Goal: Task Accomplishment & Management: Manage account settings

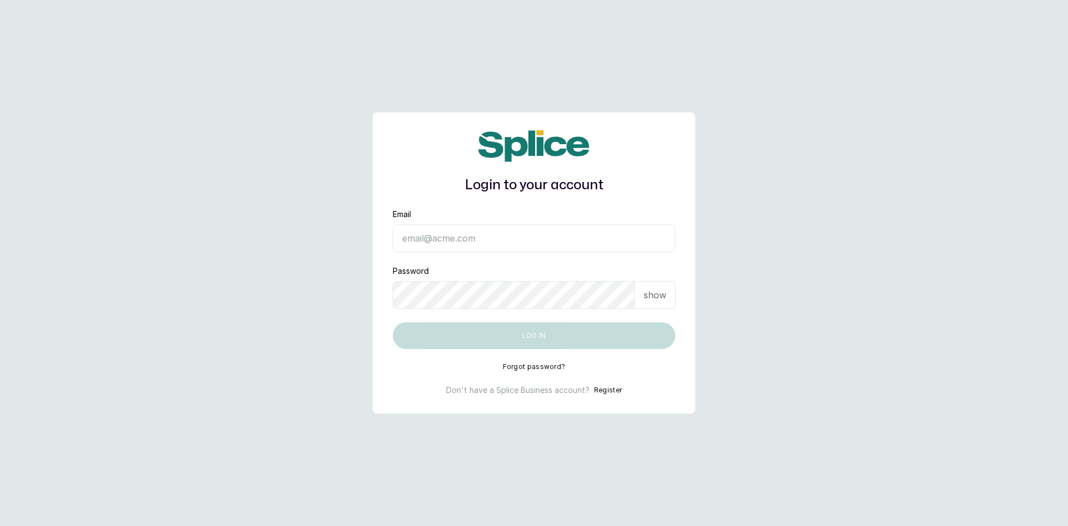
type input "[EMAIL_ADDRESS][DOMAIN_NAME]"
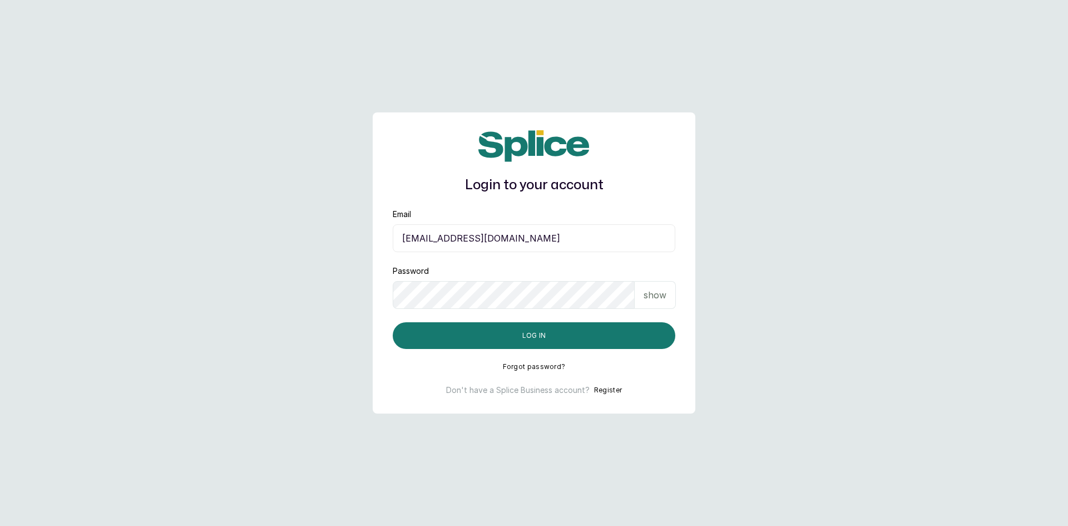
click at [653, 296] on p "show" at bounding box center [655, 294] width 23 height 13
click at [594, 332] on button "Log in" at bounding box center [534, 335] width 283 height 27
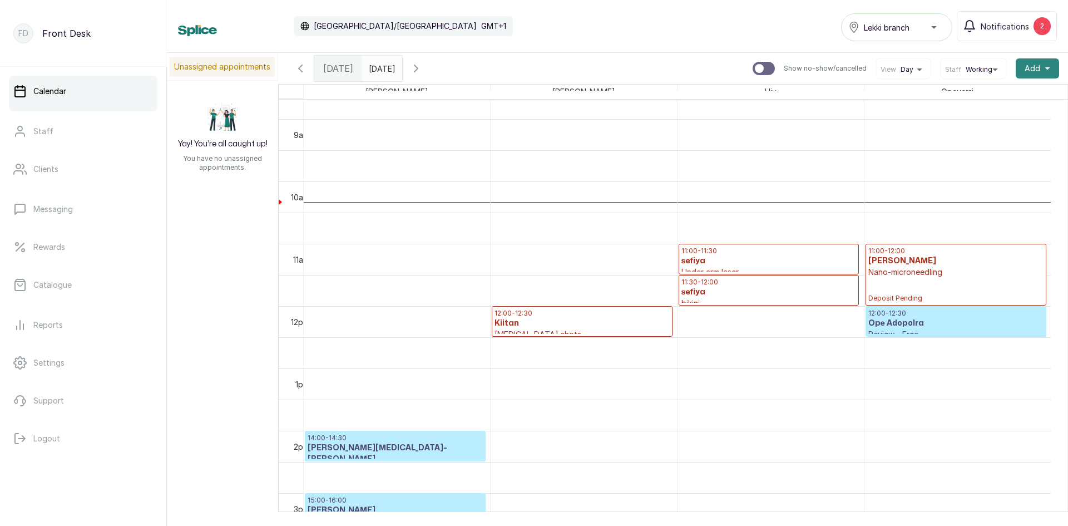
click at [1041, 72] on button "Add +" at bounding box center [1037, 68] width 43 height 20
click at [988, 100] on span "Add Appointment" at bounding box center [997, 98] width 107 height 13
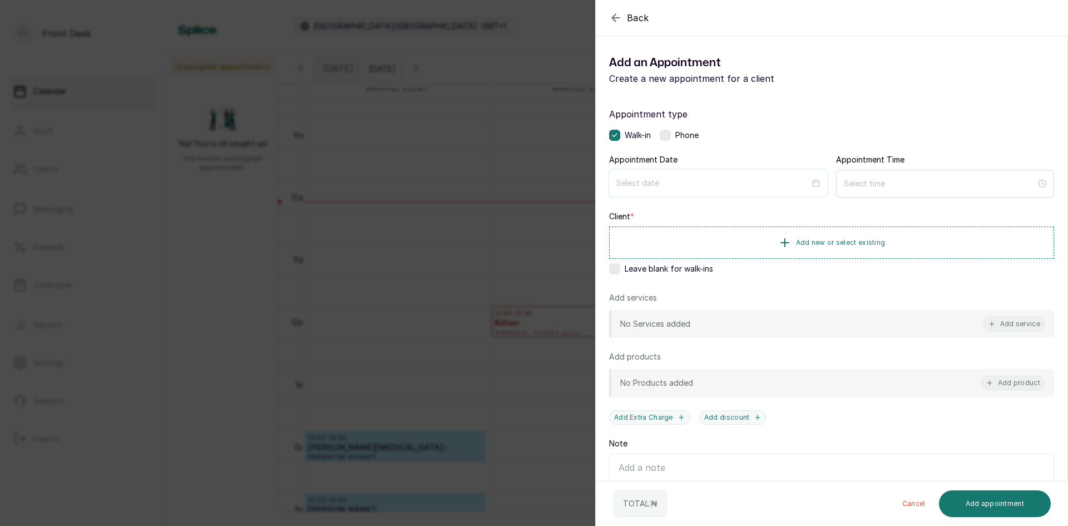
click at [640, 179] on input at bounding box center [714, 183] width 194 height 12
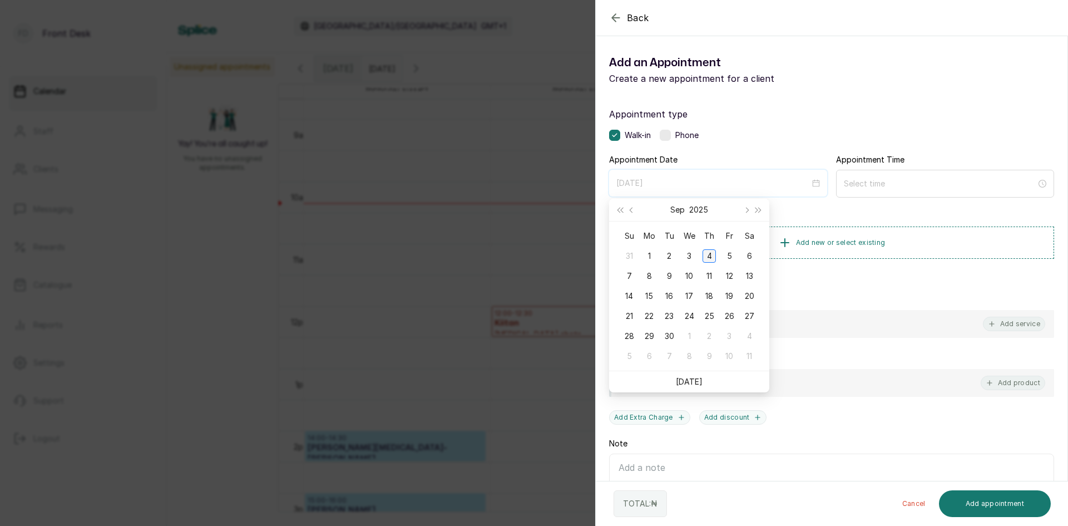
type input "2025/09/04"
type input "2025/09/05"
click at [723, 252] on div "5" at bounding box center [729, 255] width 13 height 13
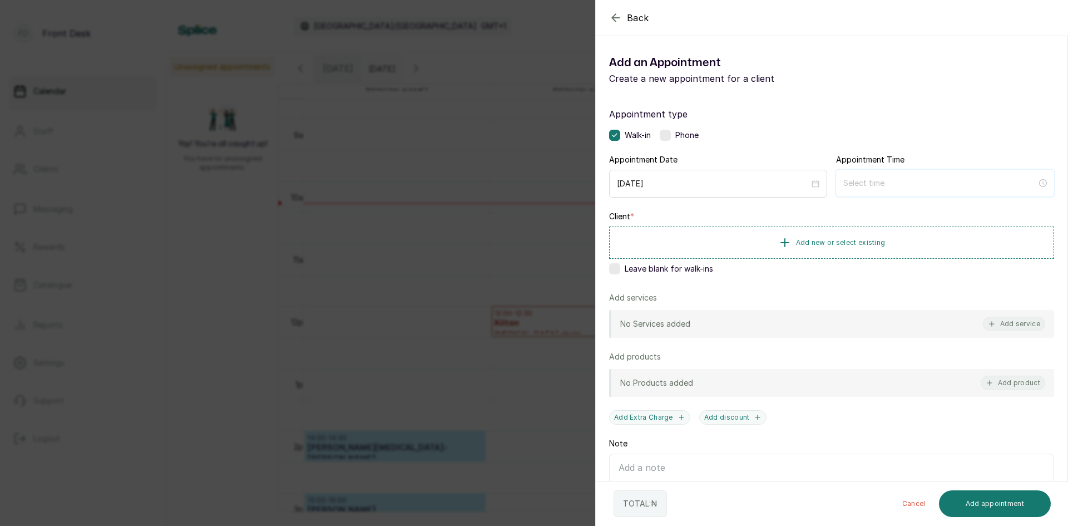
click at [850, 185] on input at bounding box center [941, 183] width 194 height 12
type input "1:00 am"
type input "3:00 am"
click at [279, 207] on div "Back Add Appointment Add an Appointment Create a new appointment for a client A…" at bounding box center [534, 263] width 1068 height 526
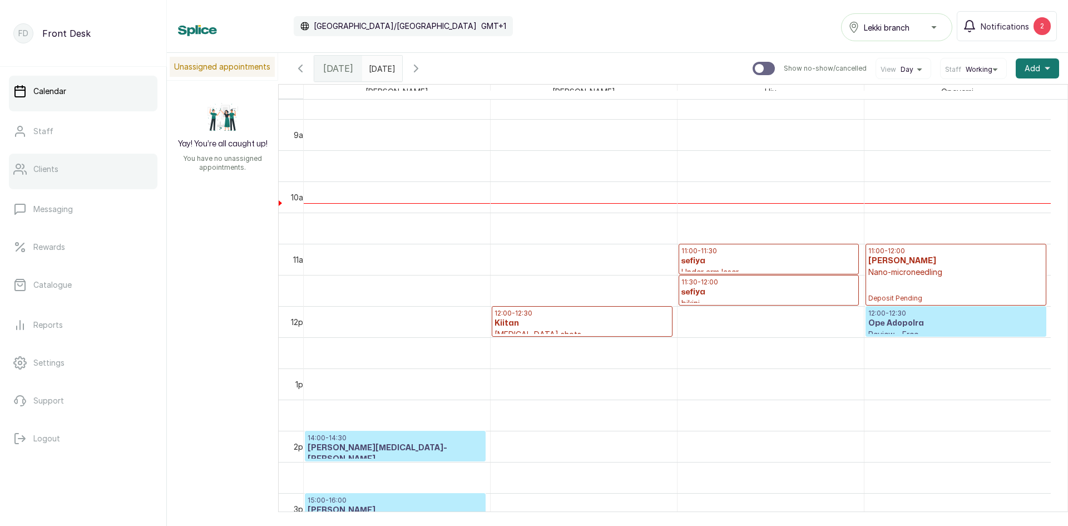
click at [65, 180] on link "Clients" at bounding box center [83, 169] width 149 height 31
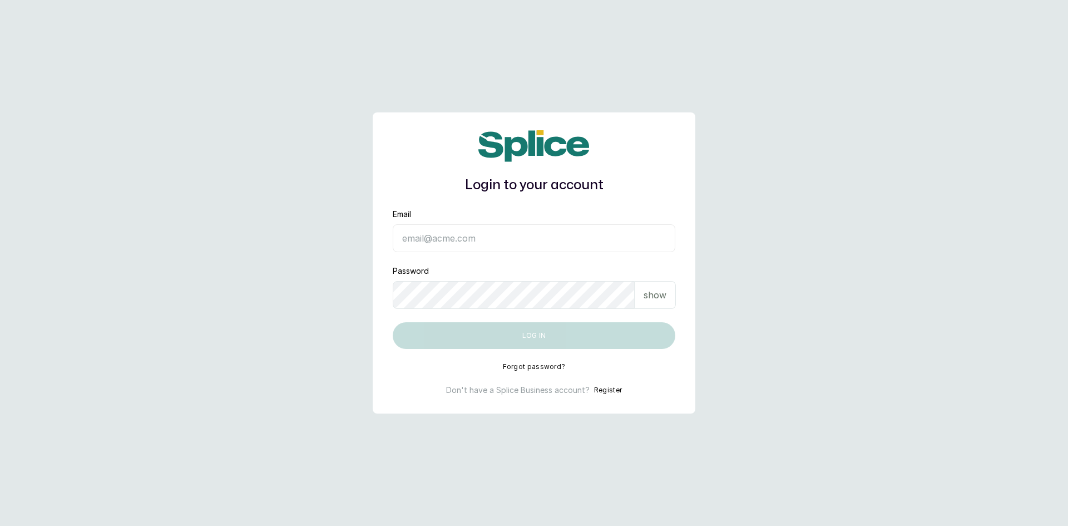
type input "[EMAIL_ADDRESS][DOMAIN_NAME]"
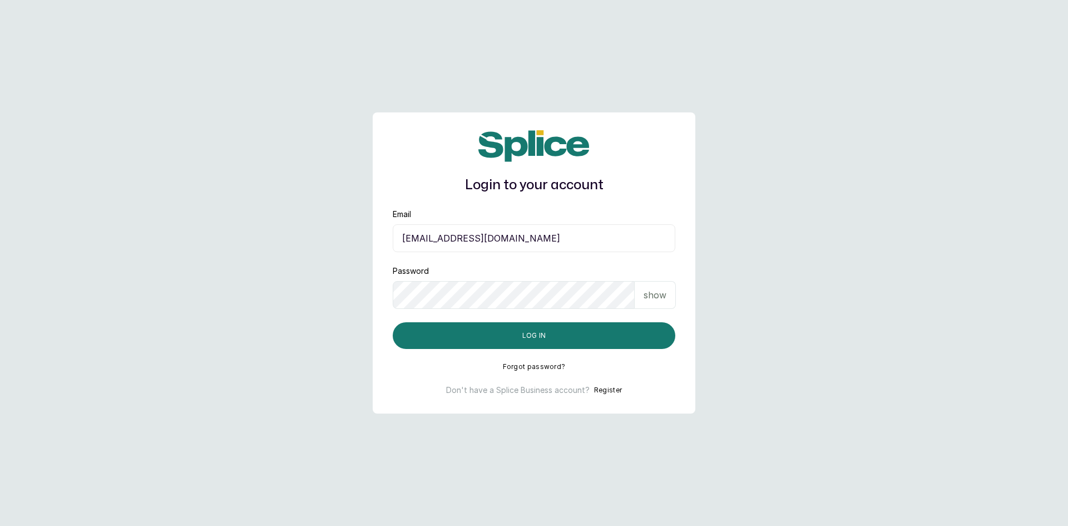
drag, startPoint x: 0, startPoint y: 0, endPoint x: 527, endPoint y: 239, distance: 578.5
click at [527, 239] on input "[EMAIL_ADDRESS][DOMAIN_NAME]" at bounding box center [534, 238] width 283 height 28
click at [654, 294] on p "show" at bounding box center [655, 294] width 23 height 13
click at [528, 343] on button "Log in" at bounding box center [534, 335] width 283 height 27
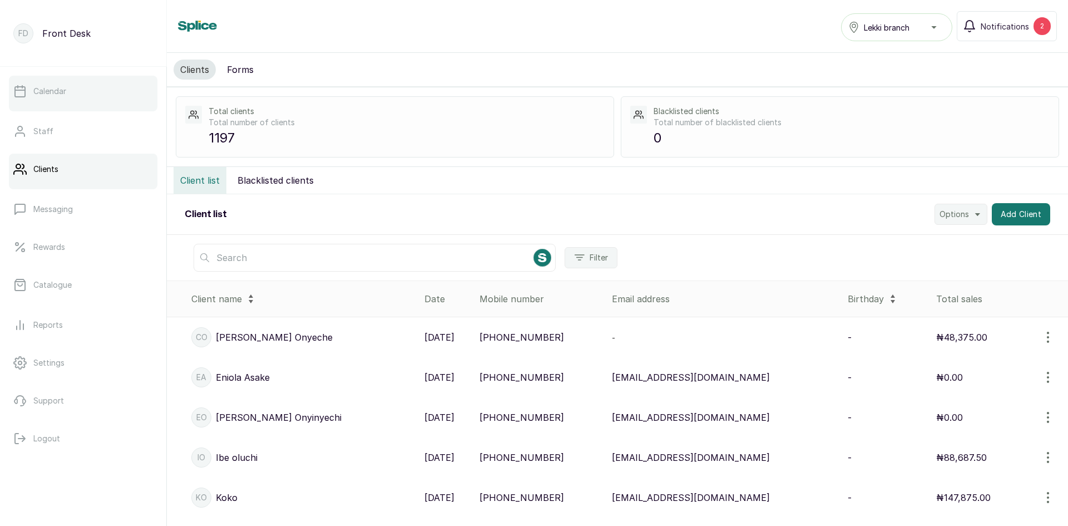
click at [51, 95] on p "Calendar" at bounding box center [49, 91] width 33 height 11
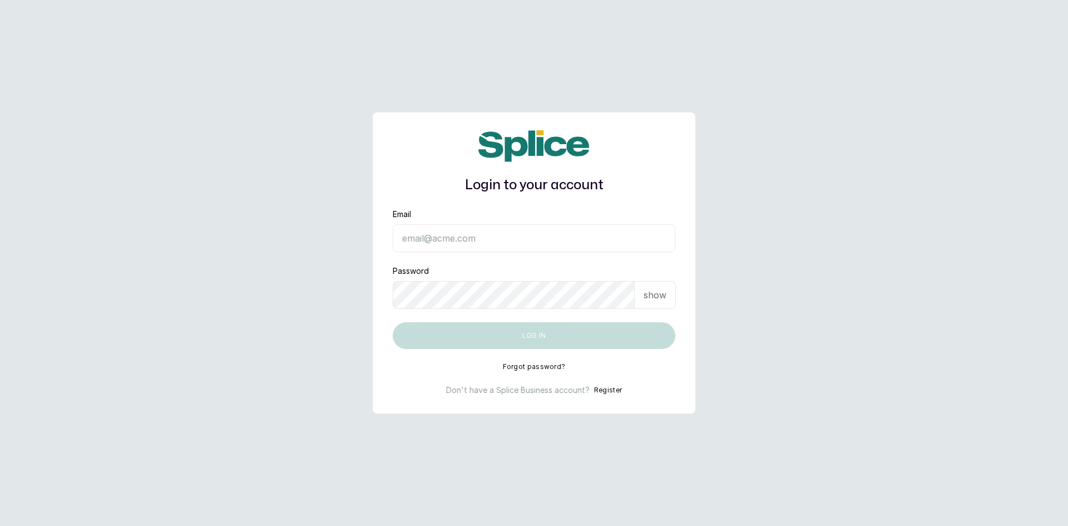
type input "sknanalyticsmedaesthetics@gmail.com"
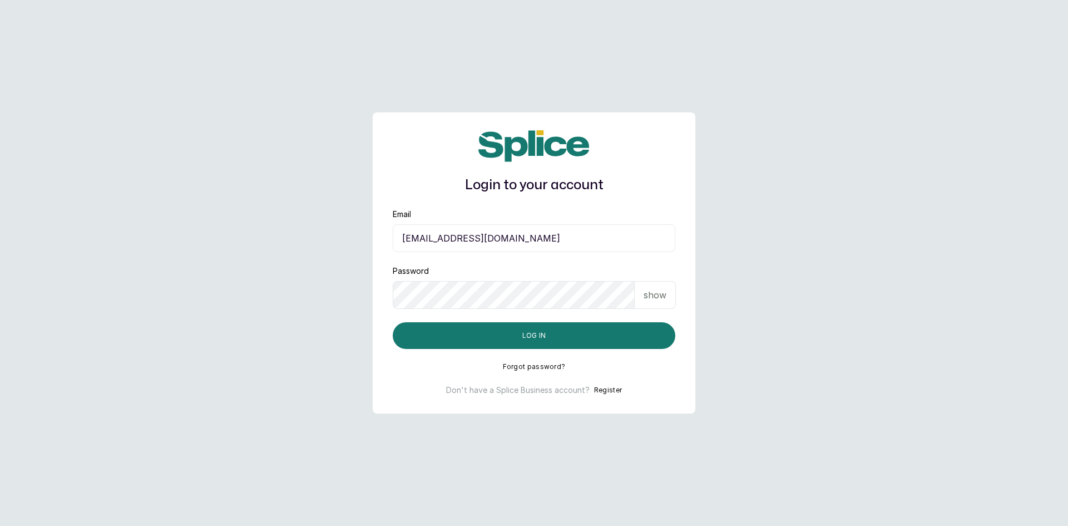
click at [644, 301] on p "show" at bounding box center [655, 294] width 23 height 13
click at [526, 334] on button "Log in" at bounding box center [534, 335] width 283 height 27
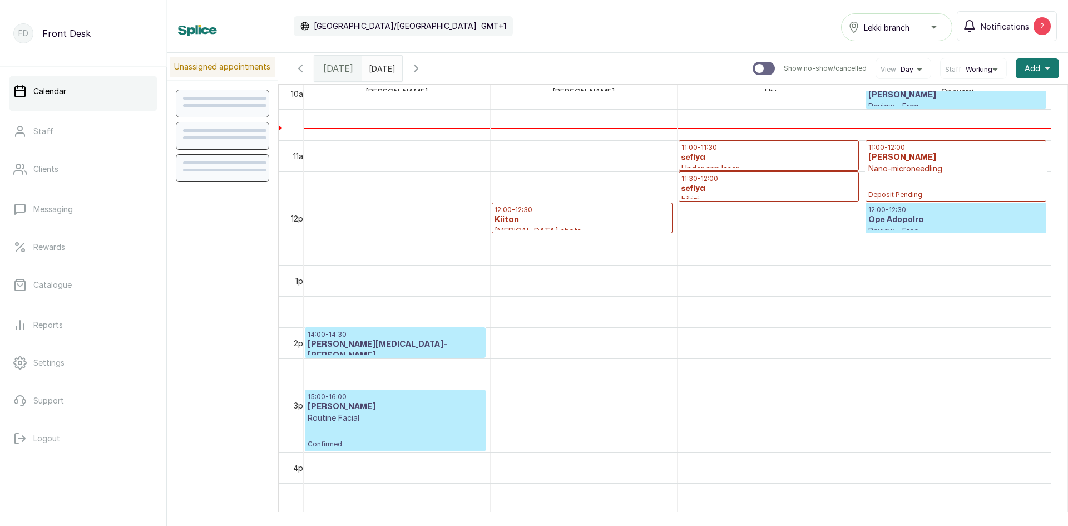
scroll to position [653, 0]
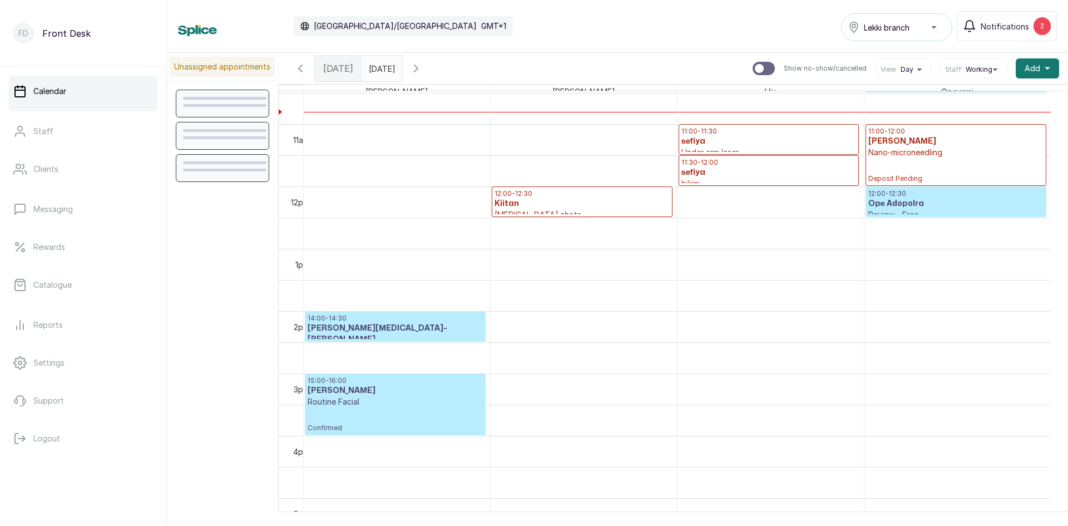
click at [547, 209] on h3 "Kiitan" at bounding box center [582, 203] width 175 height 11
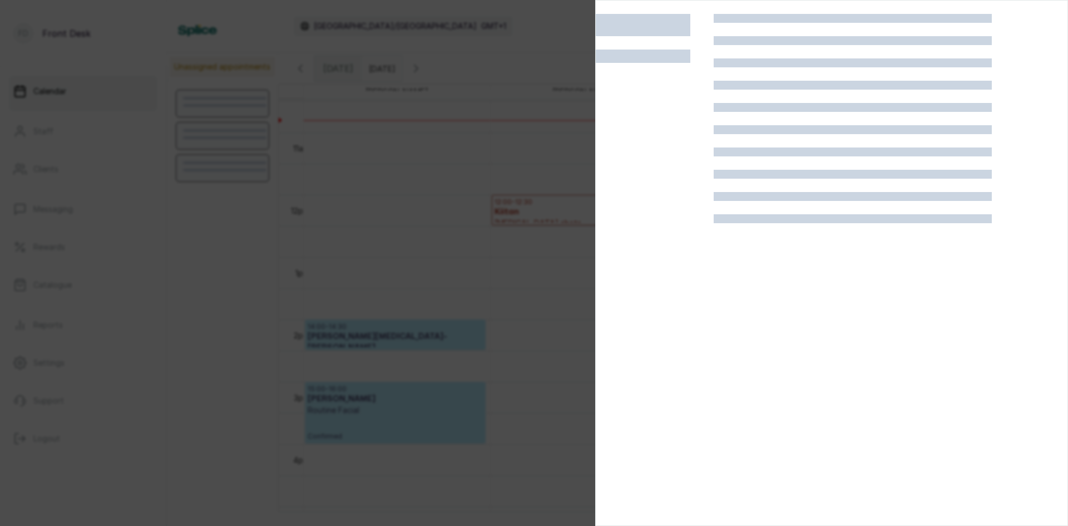
scroll to position [375, 0]
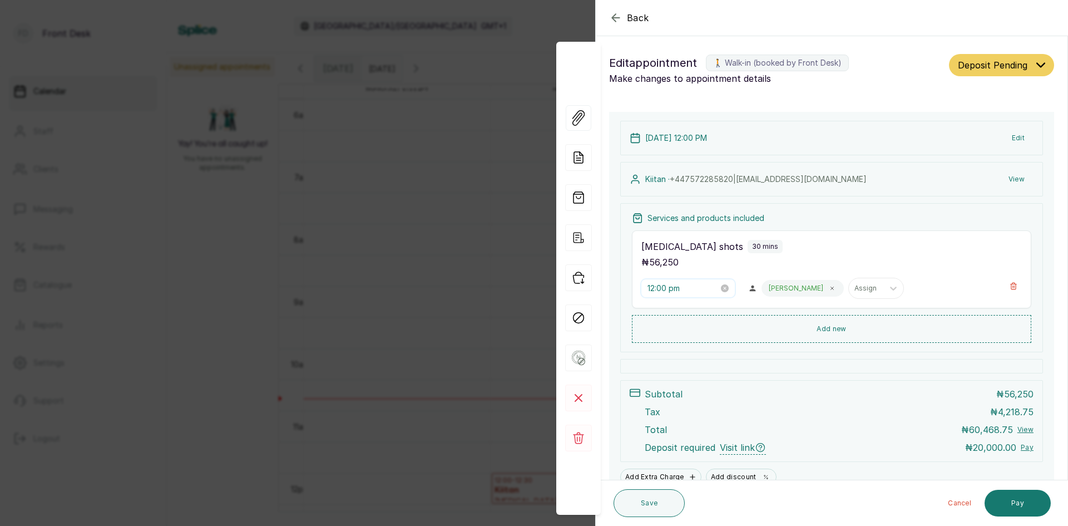
click at [699, 285] on input "12:00 pm" at bounding box center [683, 288] width 71 height 12
click at [658, 324] on div "01" at bounding box center [657, 327] width 27 height 16
type input "1:00 pm"
click at [711, 440] on button "OK" at bounding box center [718, 438] width 20 height 13
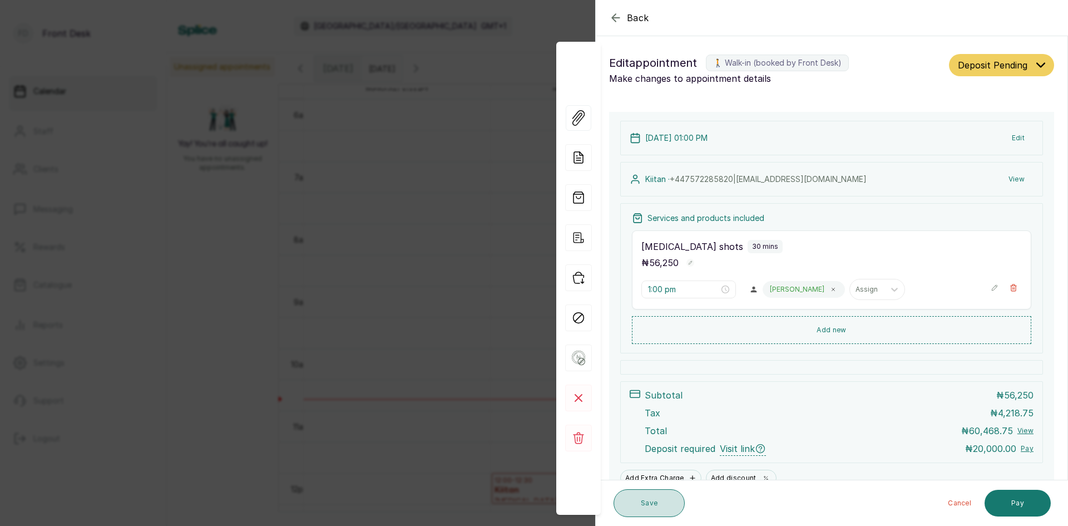
click at [667, 500] on button "Save" at bounding box center [649, 503] width 71 height 28
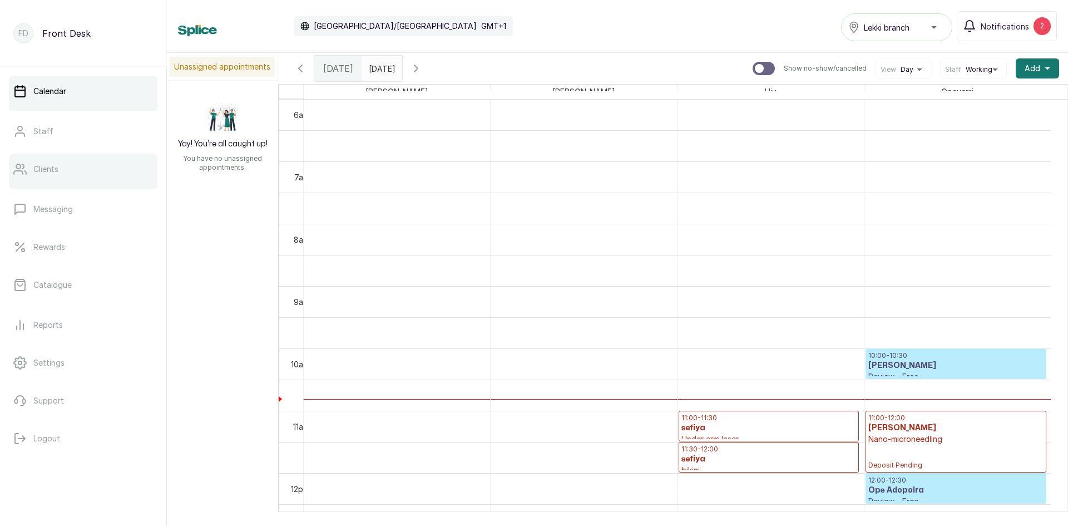
click at [45, 179] on link "Clients" at bounding box center [83, 169] width 149 height 31
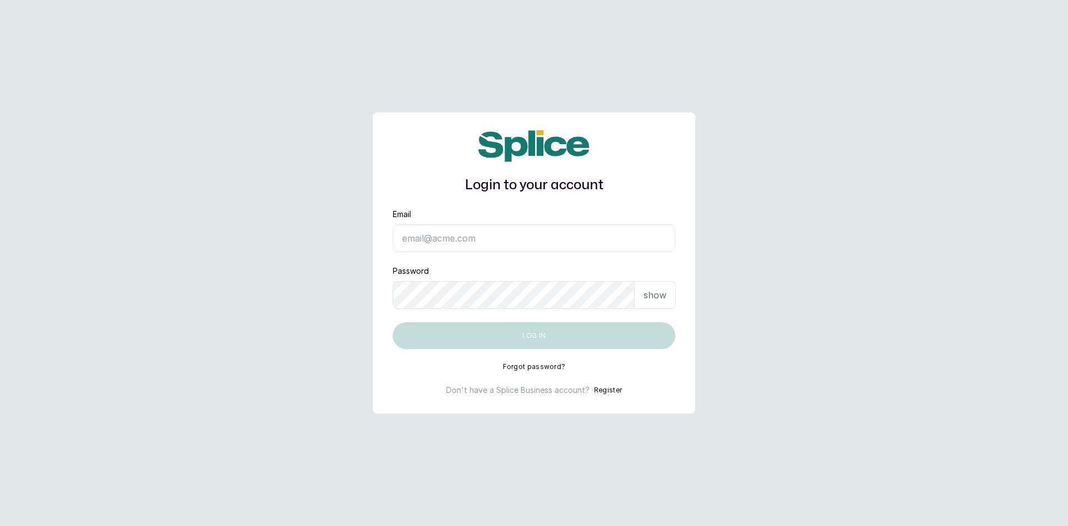
type input "[EMAIL_ADDRESS][DOMAIN_NAME]"
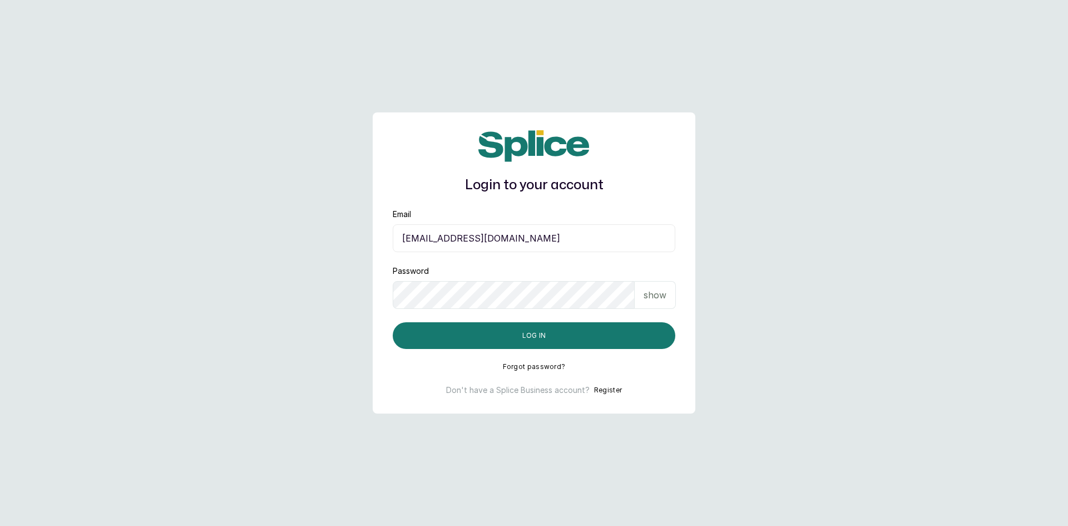
click at [671, 292] on div "show" at bounding box center [655, 295] width 41 height 28
click at [548, 334] on button "Log in" at bounding box center [534, 335] width 283 height 27
click at [630, 341] on button "Log in" at bounding box center [534, 335] width 283 height 27
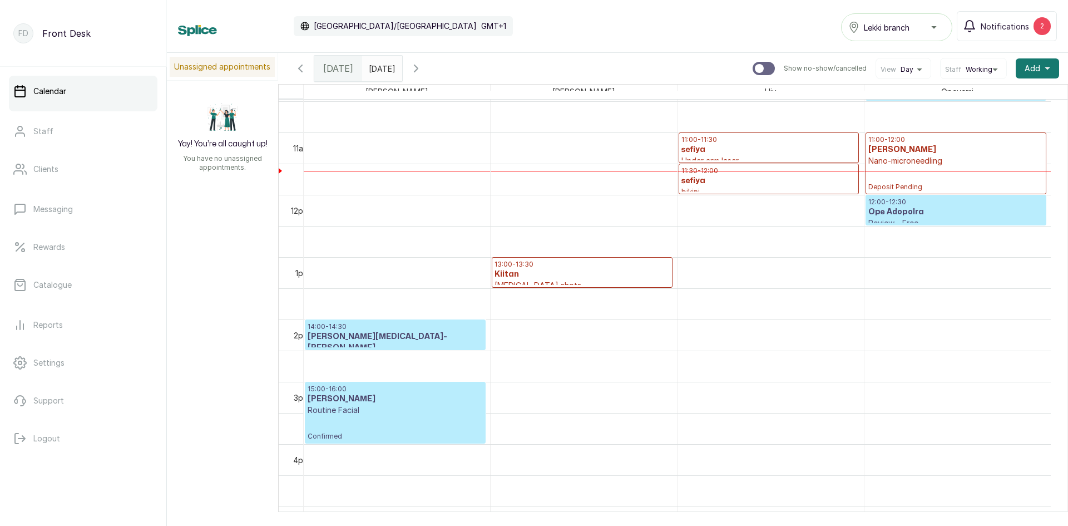
scroll to position [597, 0]
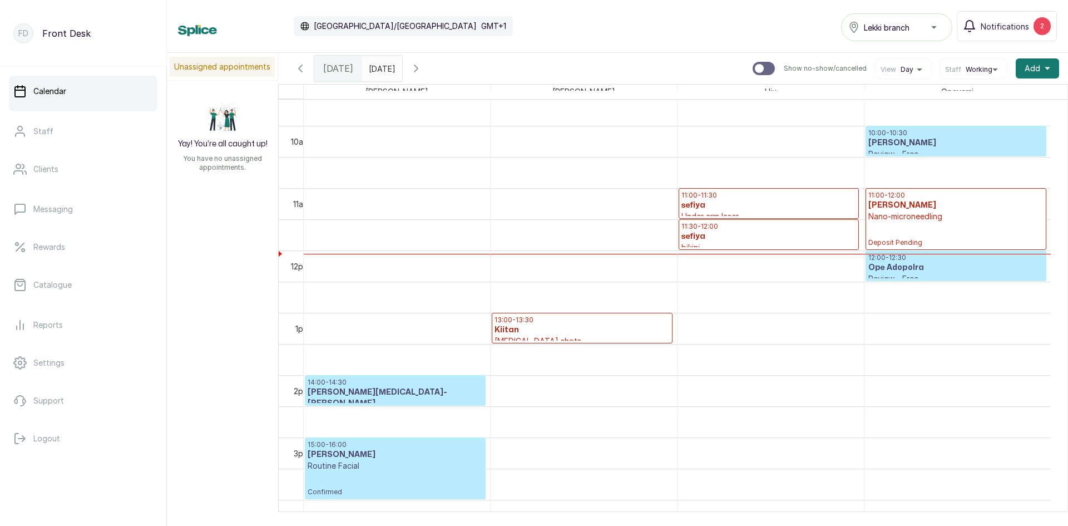
type input "dd/MM/yyyy"
click at [371, 69] on input "dd/MM/yyyy" at bounding box center [372, 65] width 18 height 19
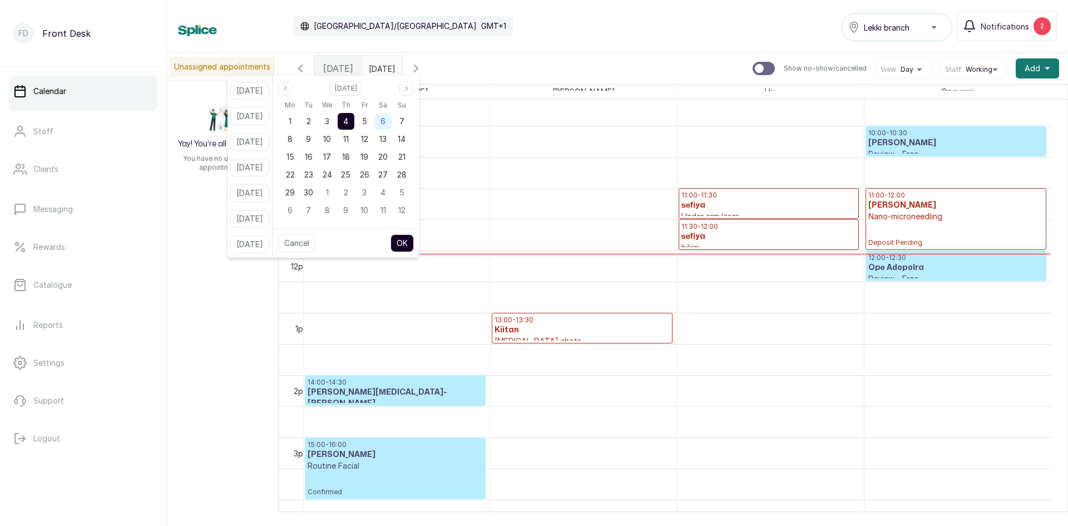
click at [390, 122] on div "6" at bounding box center [383, 121] width 17 height 17
click at [413, 242] on button "OK" at bounding box center [402, 243] width 23 height 18
type input "[DATE]"
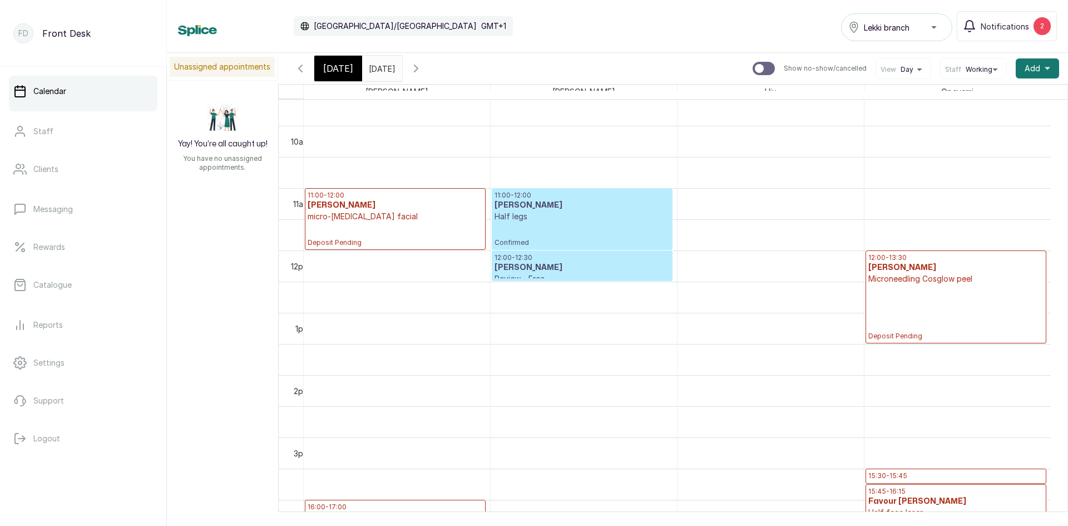
scroll to position [0, 0]
click at [348, 76] on div "[DATE]" at bounding box center [338, 69] width 48 height 26
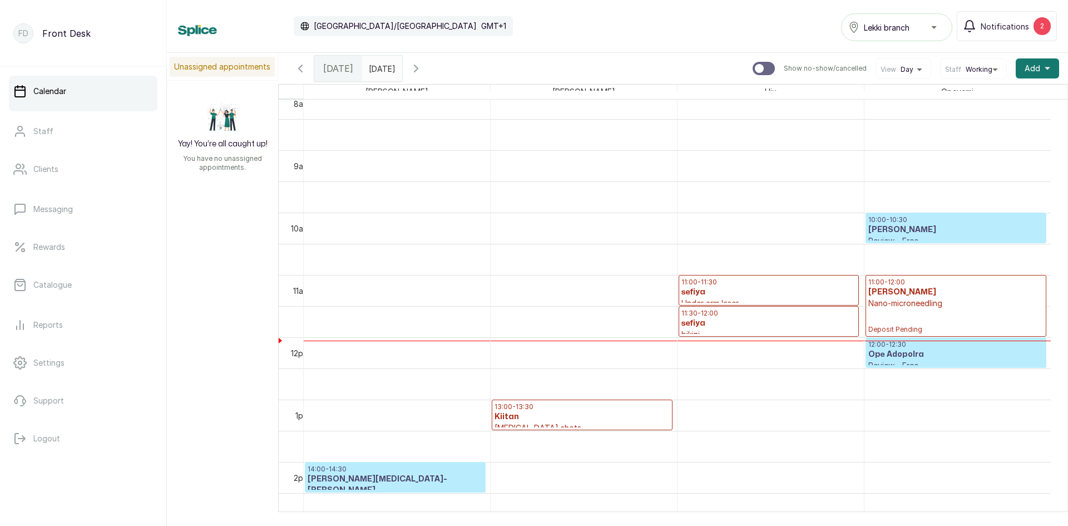
scroll to position [541, 0]
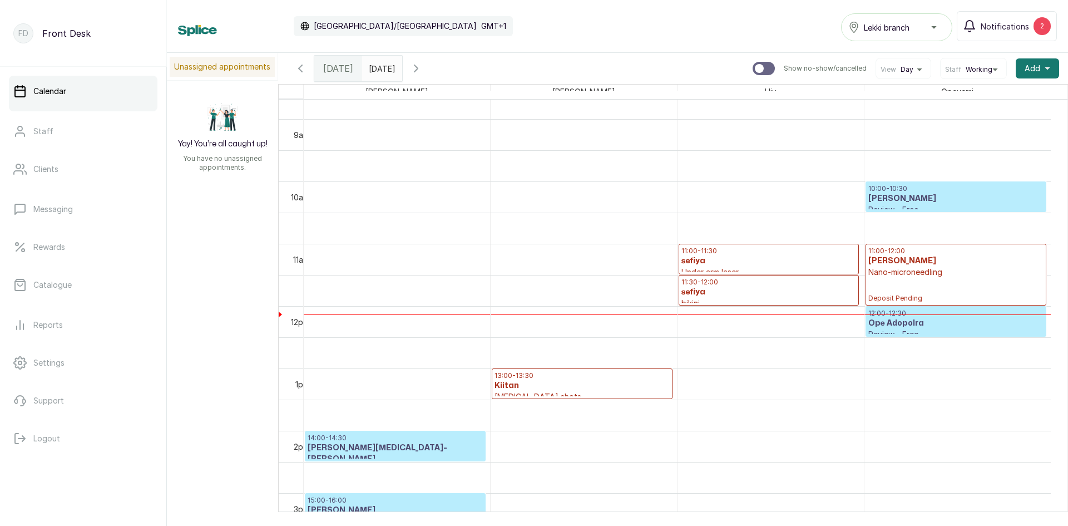
click at [939, 190] on p "10:00 - 10:30" at bounding box center [956, 188] width 175 height 9
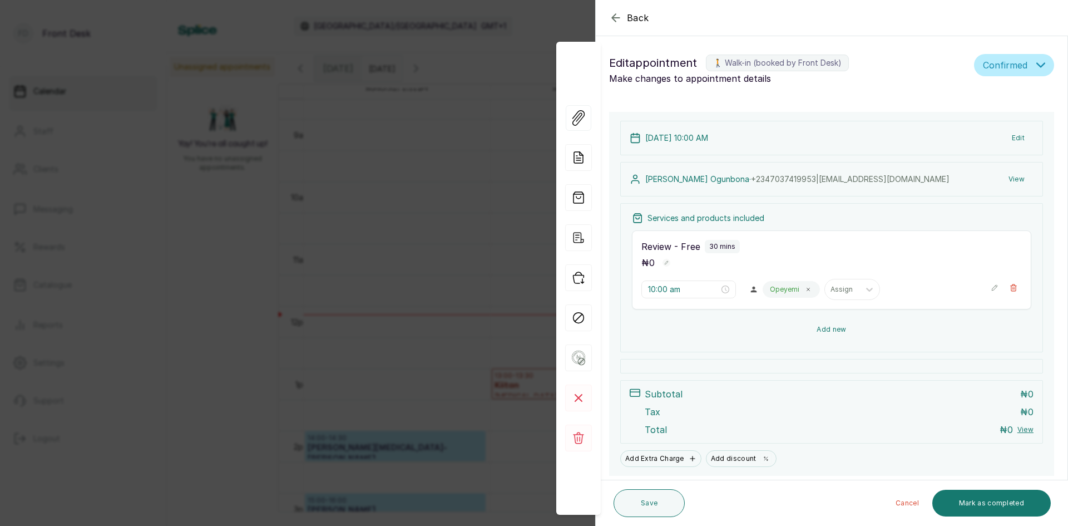
click at [825, 328] on button "Add new" at bounding box center [832, 329] width 400 height 27
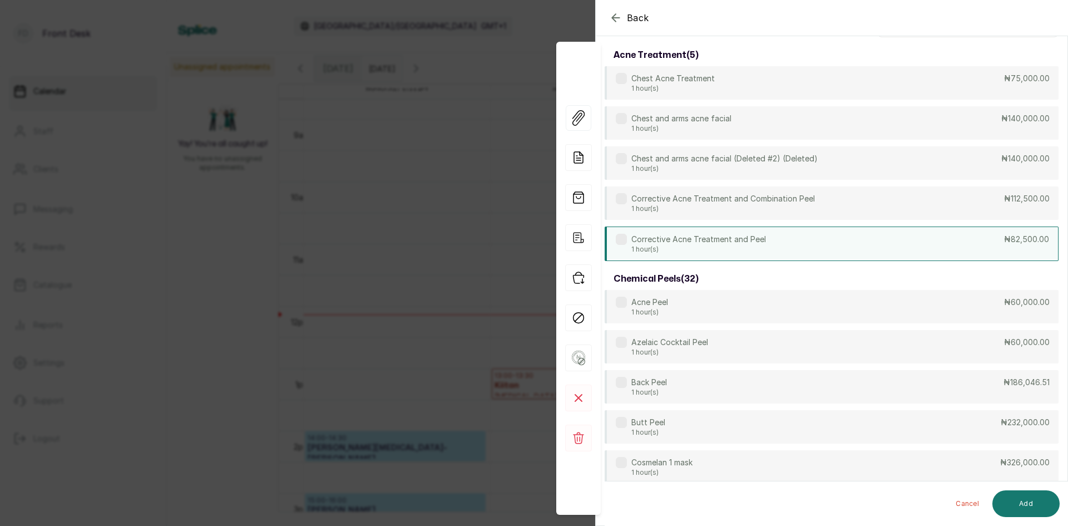
scroll to position [0, 0]
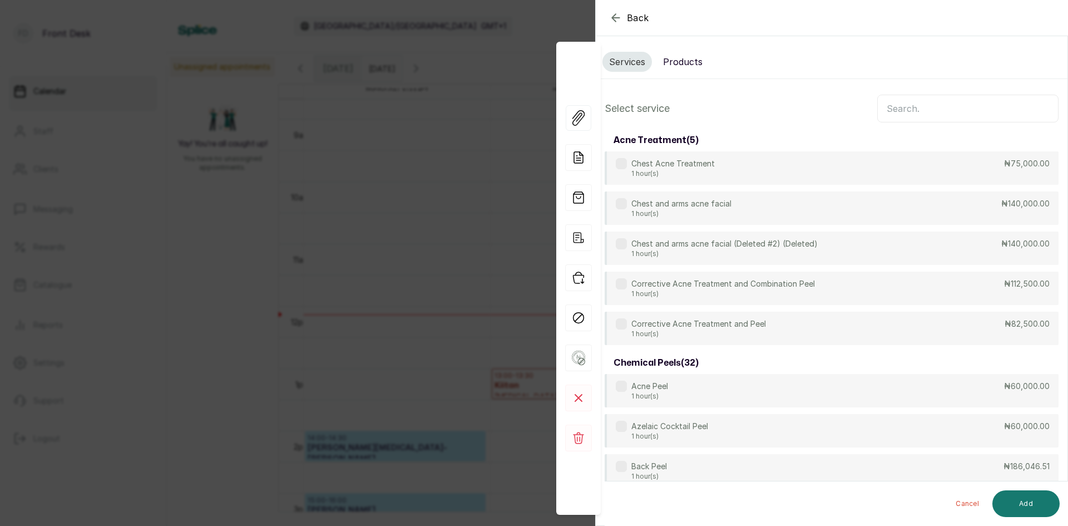
click at [881, 109] on input "text" at bounding box center [968, 109] width 181 height 28
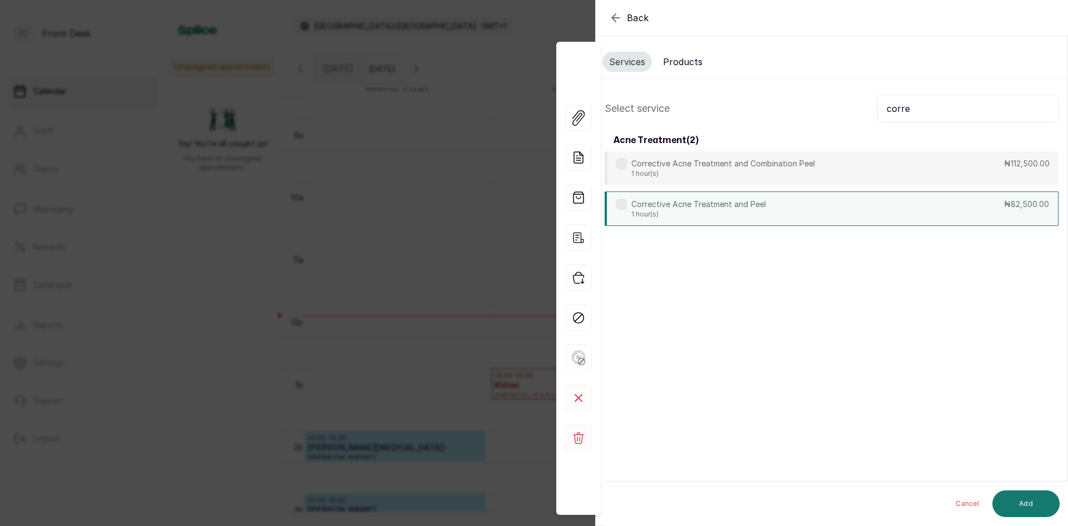
type input "corre"
click at [787, 206] on div "Corrective Acne Treatment and Peel 1 hour(s) ₦82,500.00" at bounding box center [832, 208] width 454 height 35
click at [1032, 508] on button "Add" at bounding box center [1026, 503] width 67 height 27
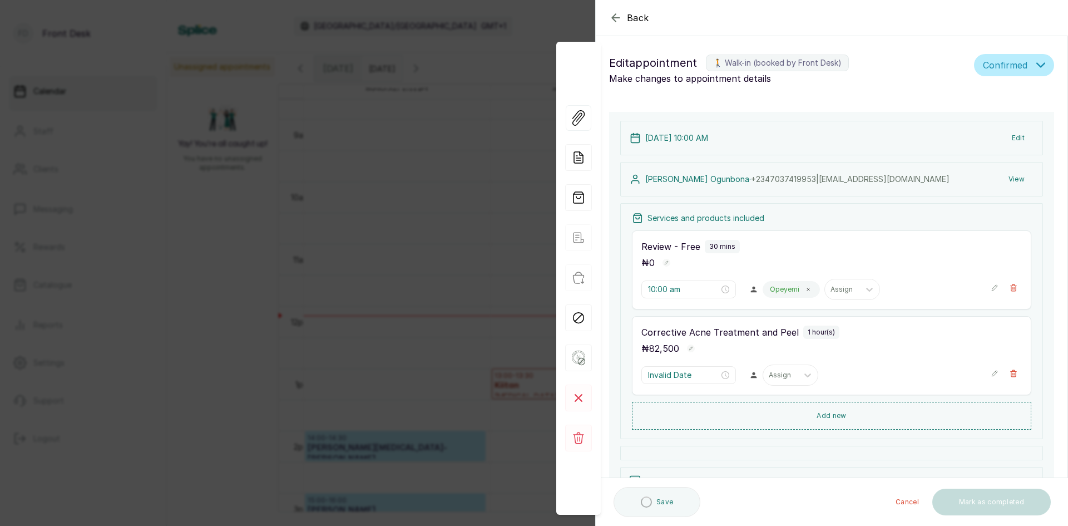
type input "10:30 am"
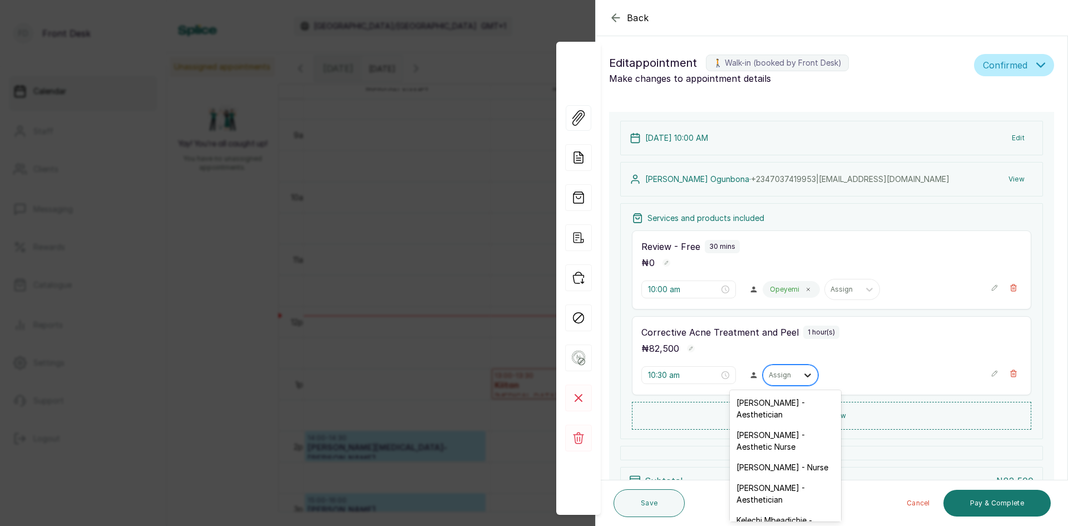
click at [798, 376] on div at bounding box center [808, 375] width 20 height 20
click at [764, 412] on div "[PERSON_NAME] - Aesthetician" at bounding box center [785, 408] width 111 height 32
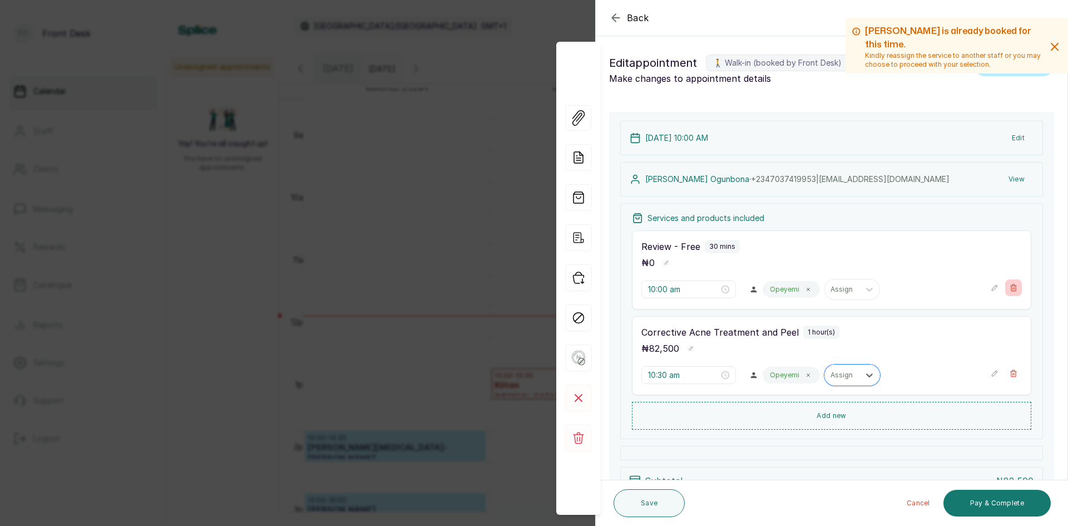
click at [1011, 290] on icon "button" at bounding box center [1014, 287] width 6 height 7
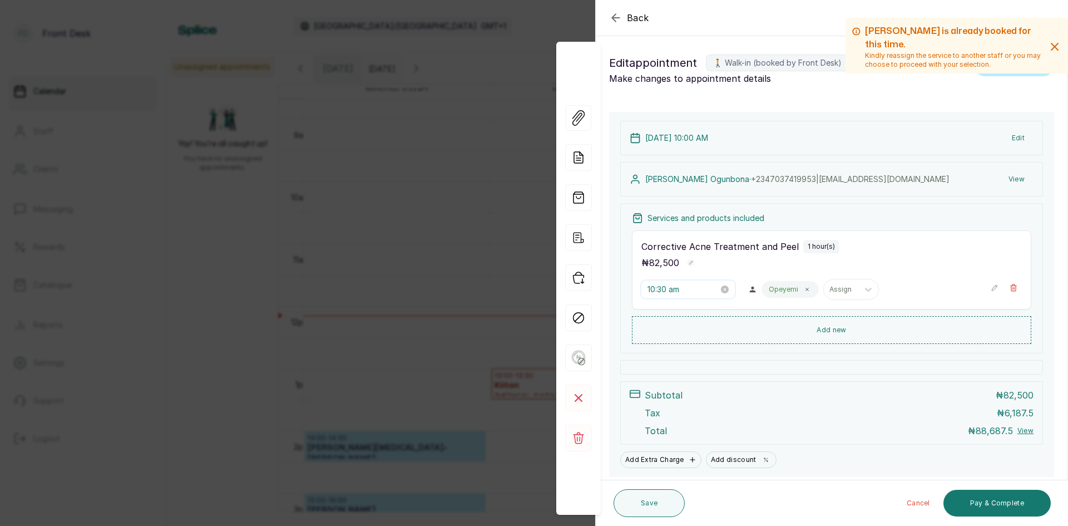
click at [707, 287] on input "10:30 am" at bounding box center [683, 289] width 71 height 12
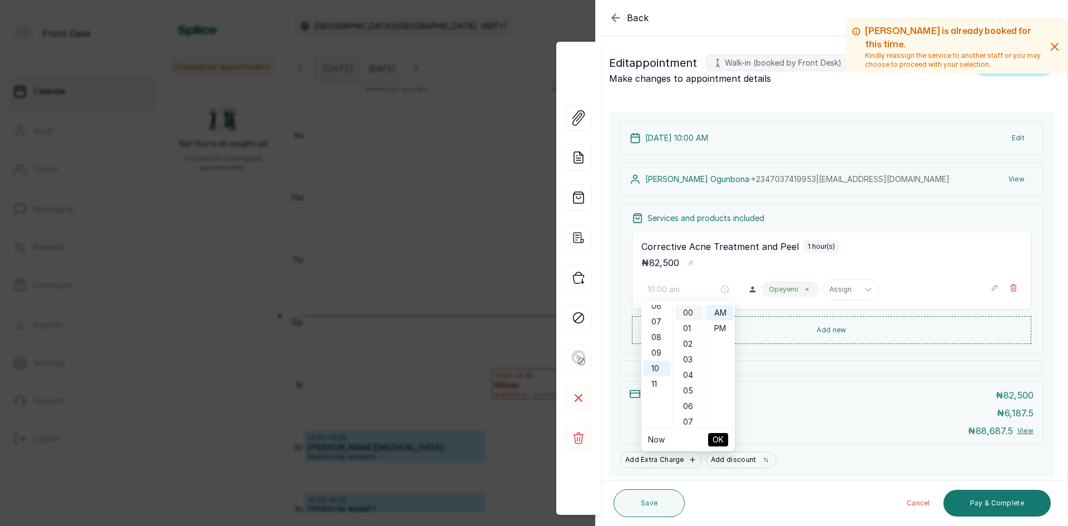
click at [691, 316] on div "00" at bounding box center [689, 313] width 27 height 16
type input "10:00 am"
click at [716, 441] on span "OK" at bounding box center [718, 439] width 11 height 21
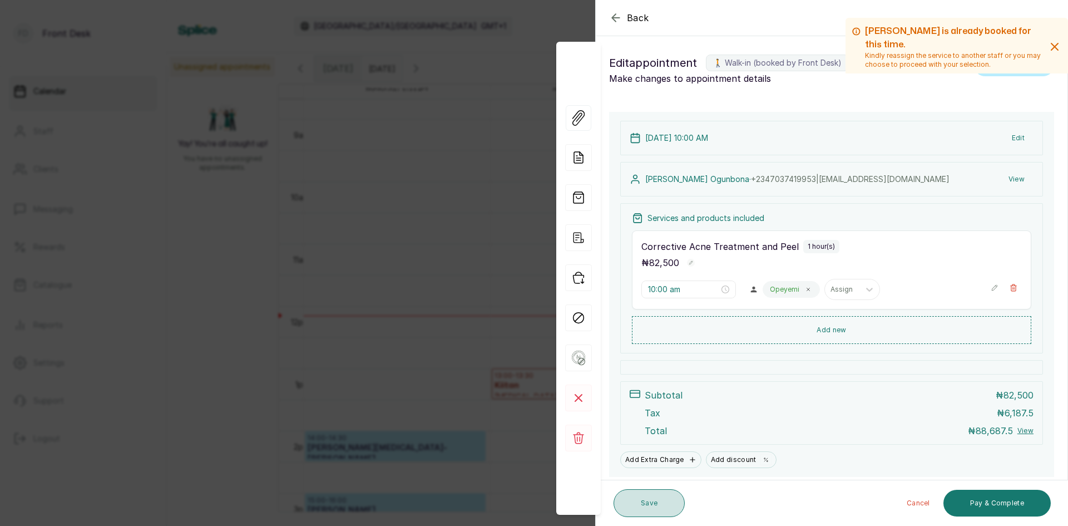
click at [660, 498] on button "Save" at bounding box center [649, 503] width 71 height 28
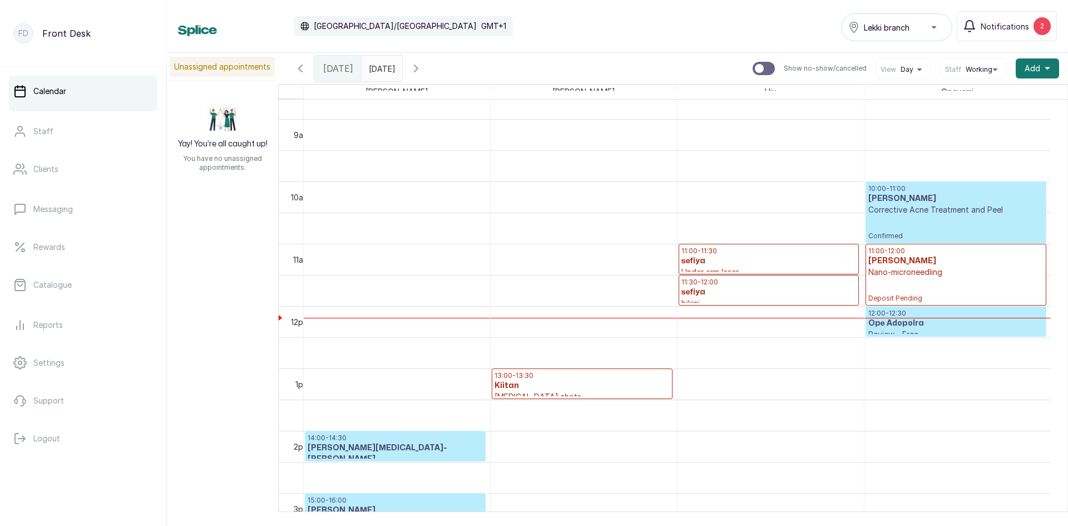
click at [794, 289] on h3 "sefiya" at bounding box center [769, 292] width 175 height 11
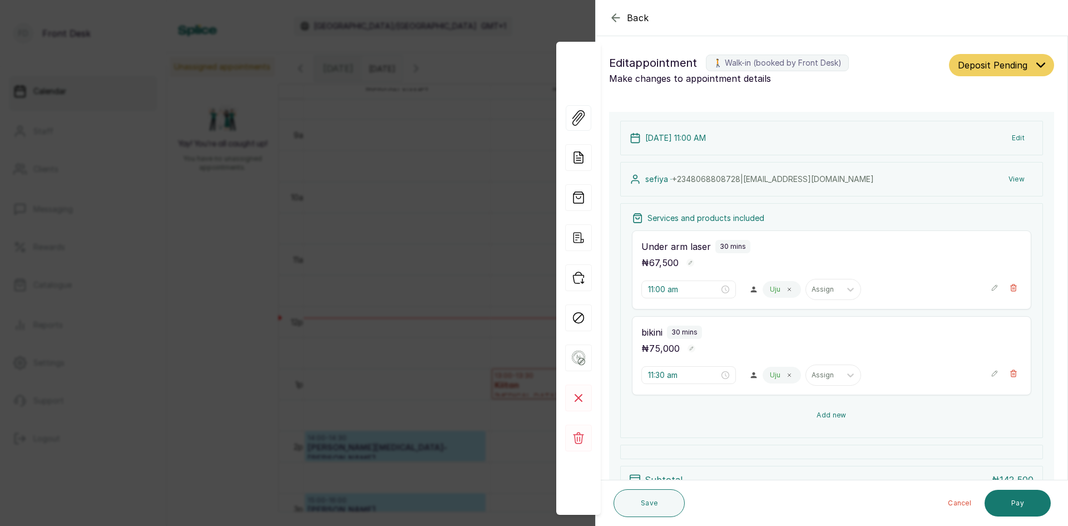
click at [839, 411] on button "Add new" at bounding box center [832, 415] width 400 height 27
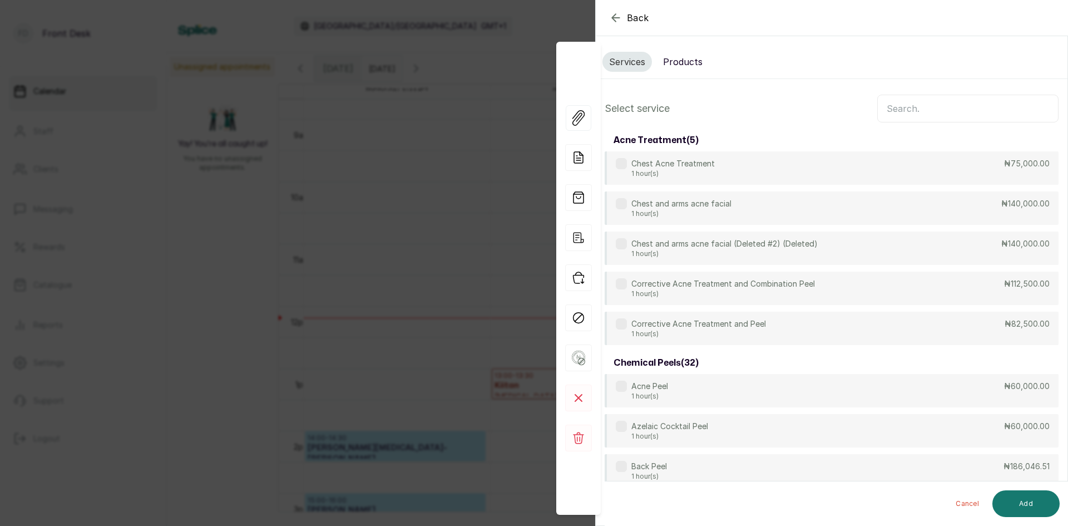
click at [926, 106] on input "text" at bounding box center [968, 109] width 181 height 28
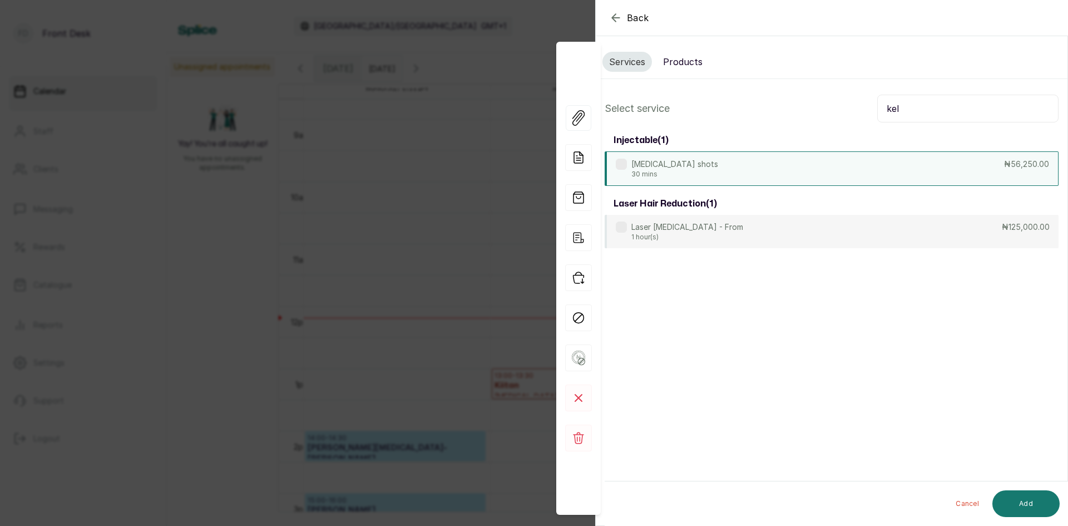
type input "kel"
click at [929, 155] on div "[MEDICAL_DATA] shots 30 mins ₦56,250.00" at bounding box center [832, 168] width 454 height 35
click at [1033, 506] on button "Add" at bounding box center [1026, 503] width 67 height 27
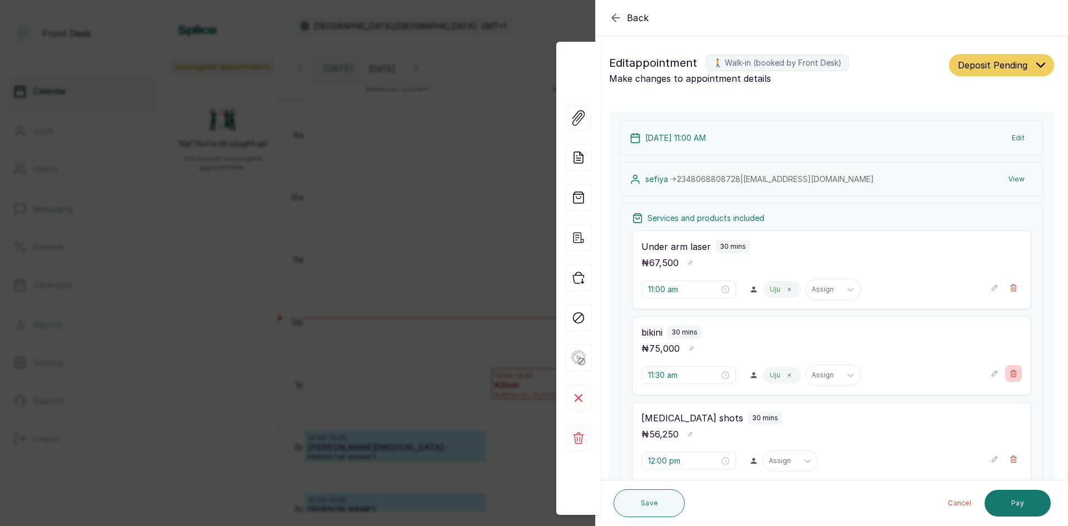
click at [1010, 373] on icon "button" at bounding box center [1014, 374] width 8 height 8
type input "12:00 pm"
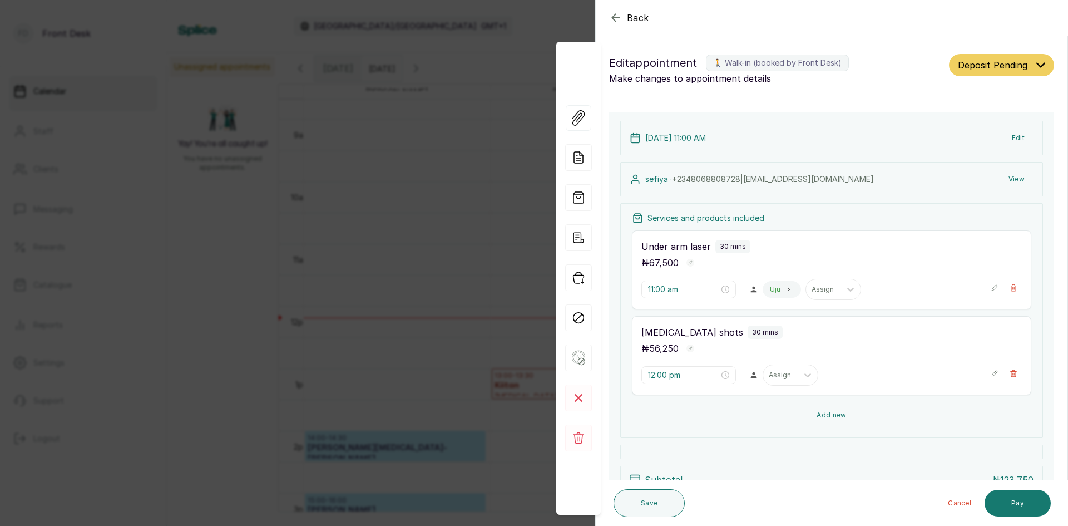
click at [828, 413] on button "Add new" at bounding box center [832, 415] width 400 height 27
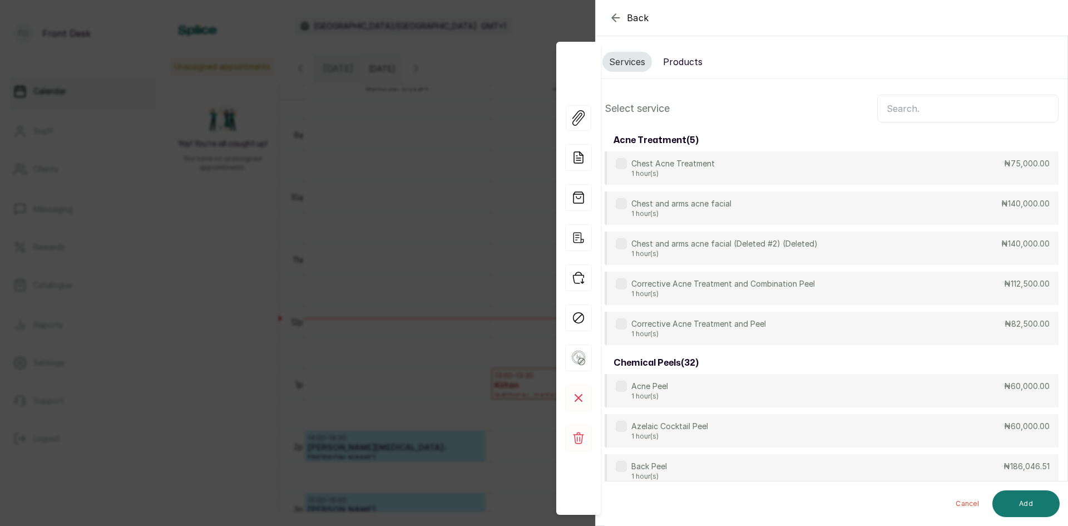
click at [933, 112] on input "text" at bounding box center [968, 109] width 181 height 28
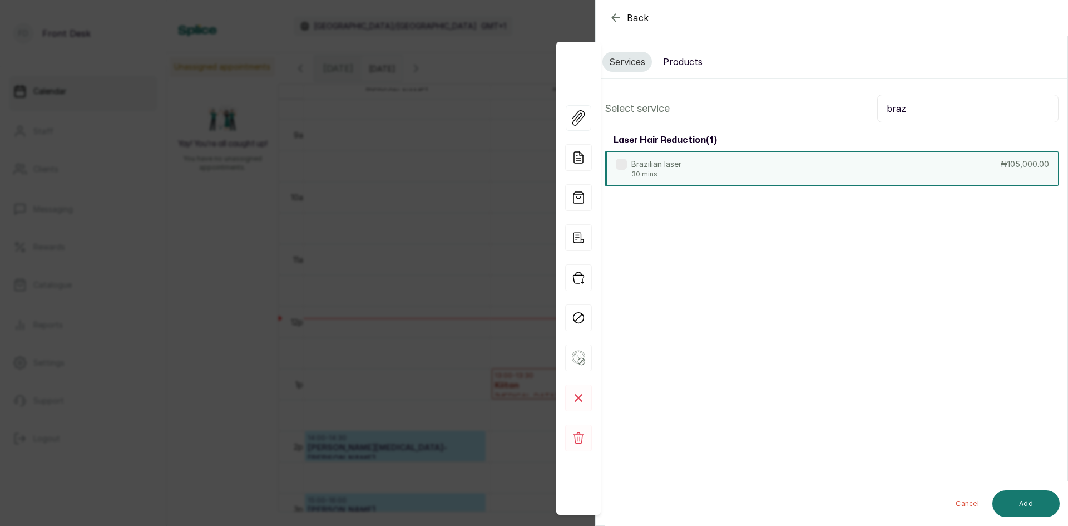
type input "braz"
click at [687, 165] on div "Brazilian laser 30 mins ₦105,000.00" at bounding box center [832, 168] width 454 height 35
click at [1009, 516] on button "Add" at bounding box center [1026, 503] width 67 height 27
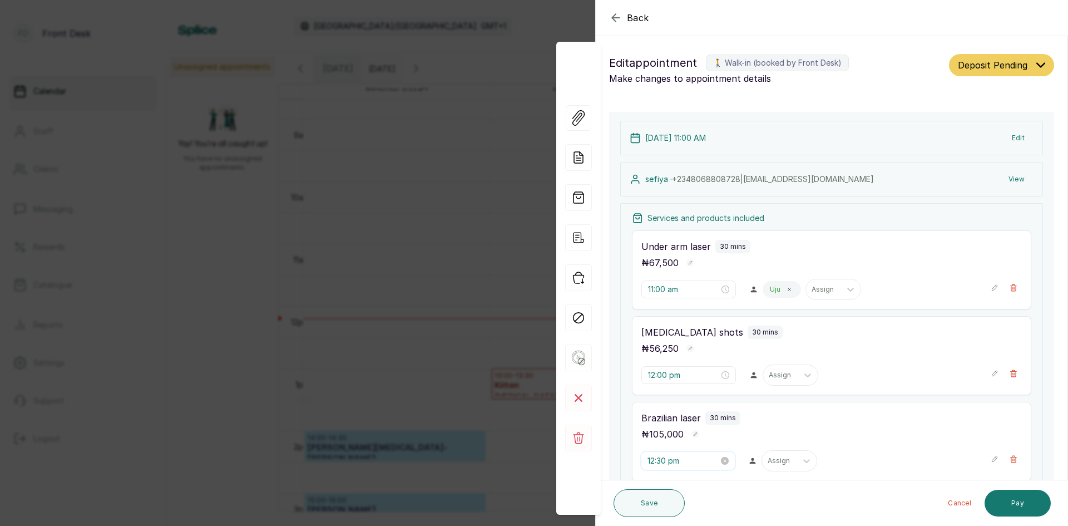
click at [693, 458] on input "12:30 pm" at bounding box center [683, 461] width 71 height 12
click at [654, 315] on div "11" at bounding box center [657, 311] width 27 height 16
click at [720, 313] on div "AM" at bounding box center [720, 311] width 27 height 16
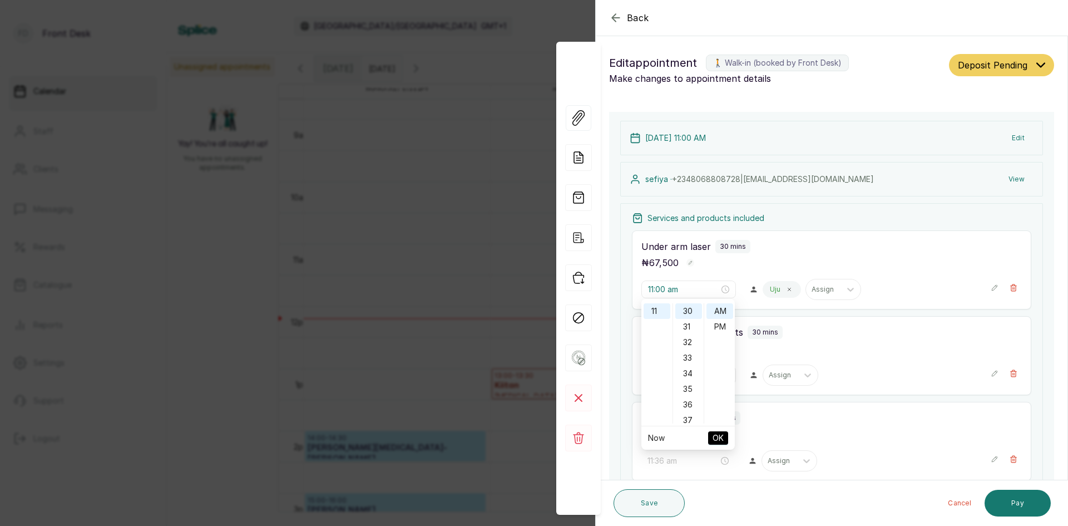
type input "11:30 am"
click at [715, 437] on span "OK" at bounding box center [718, 437] width 11 height 21
type input "11:30 am"
type input "12:00 pm"
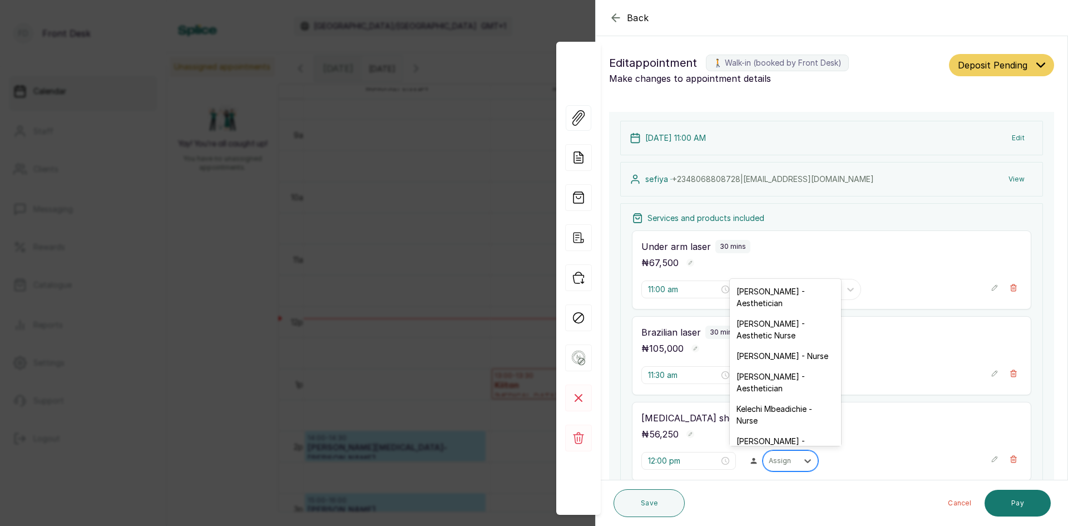
click at [772, 465] on div at bounding box center [780, 461] width 23 height 10
click at [775, 322] on div "[PERSON_NAME] - Aesthetic Nurse" at bounding box center [785, 329] width 111 height 32
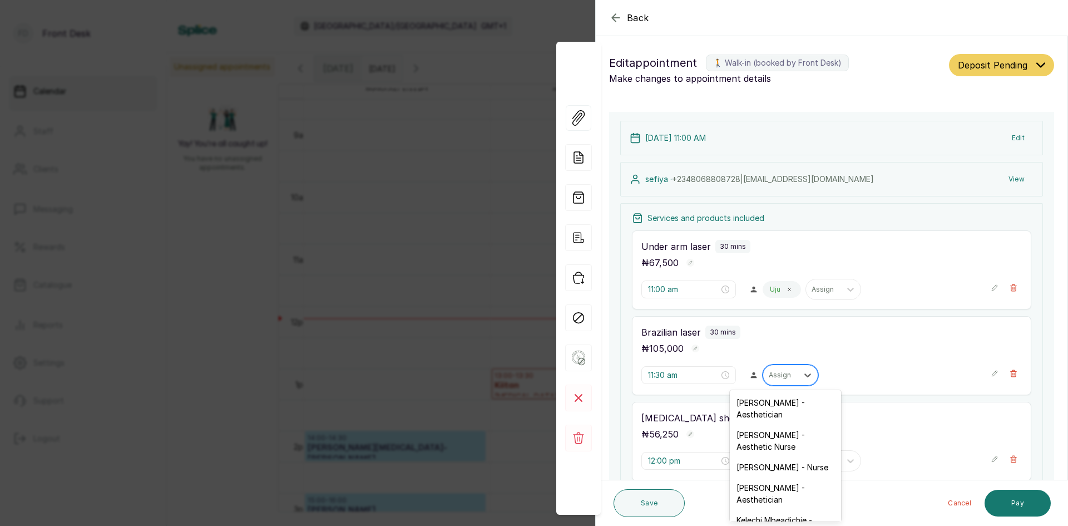
click at [776, 368] on div "Assign" at bounding box center [780, 375] width 35 height 14
click at [742, 442] on div "[PERSON_NAME] - Aesthetic Nurse" at bounding box center [785, 441] width 111 height 32
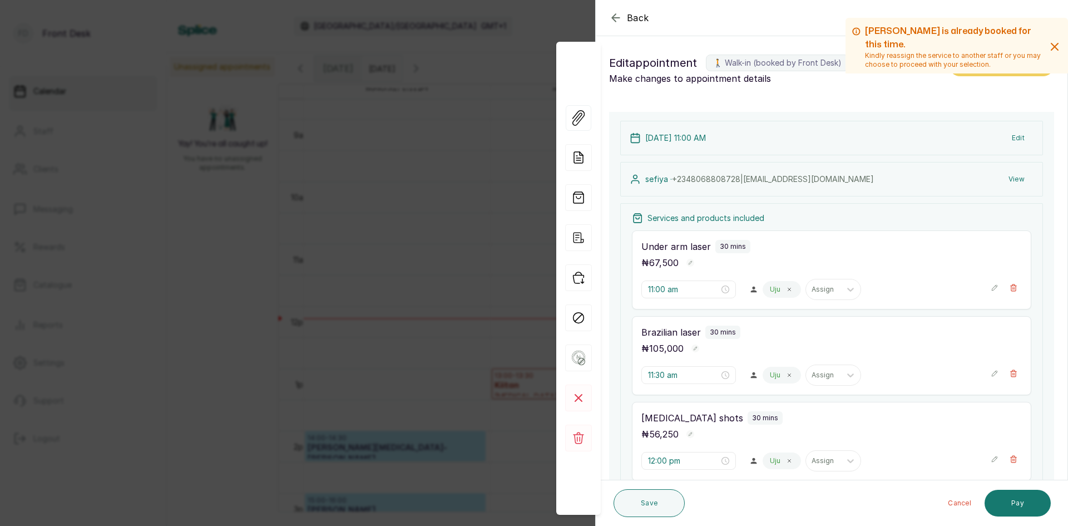
click at [651, 504] on button "Save" at bounding box center [649, 503] width 71 height 28
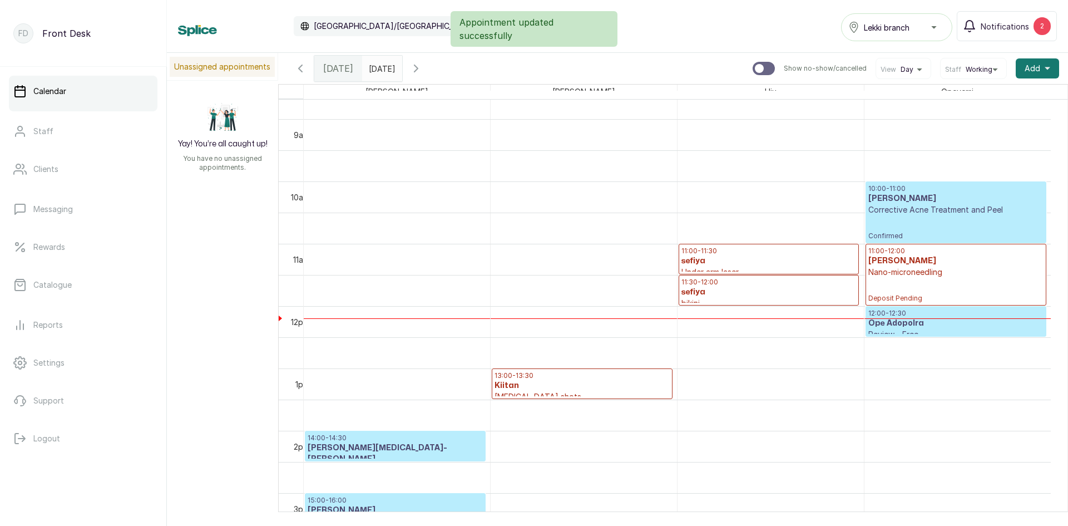
click at [901, 198] on h3 "[PERSON_NAME]" at bounding box center [956, 198] width 175 height 11
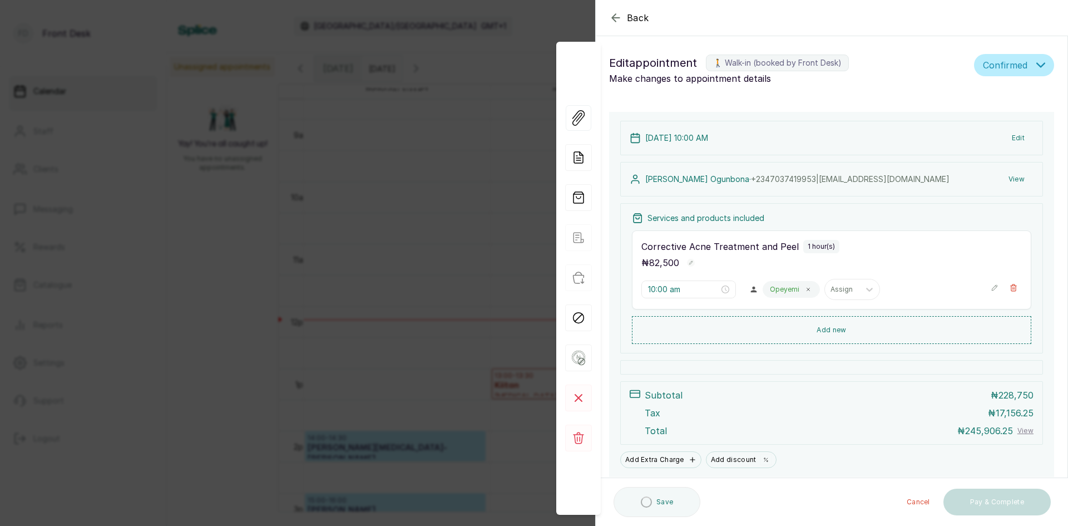
click at [823, 326] on button "Add new" at bounding box center [832, 330] width 400 height 28
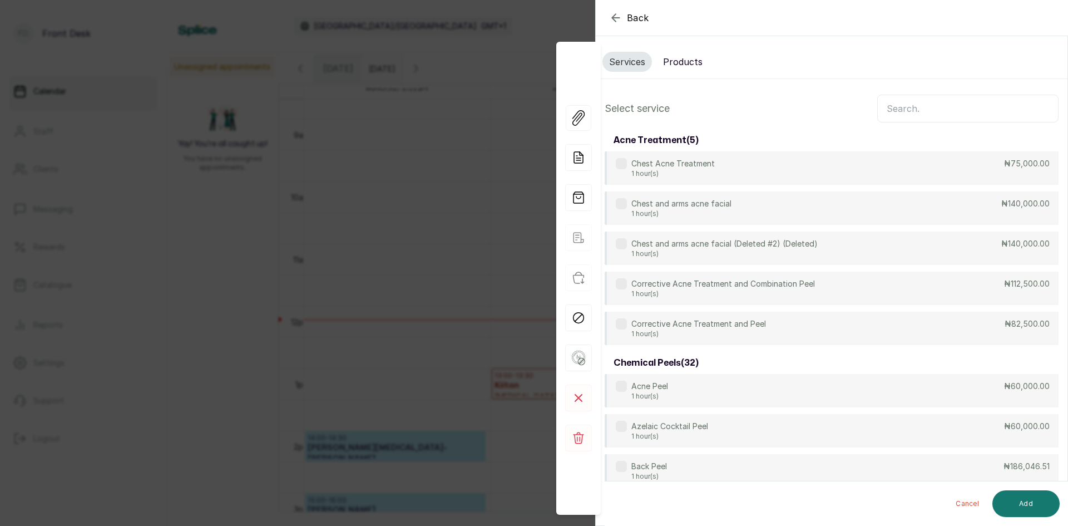
click at [880, 102] on input "text" at bounding box center [968, 109] width 181 height 28
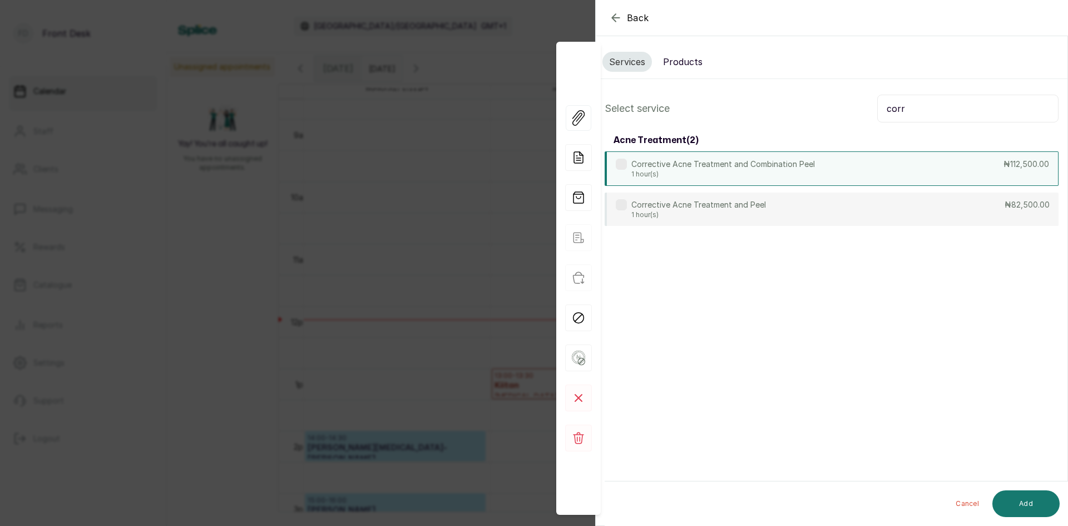
type input "corr"
click at [838, 170] on div "Corrective Acne Treatment and Combination Peel 1 hour(s) ₦112,500.00" at bounding box center [832, 168] width 454 height 35
click at [1009, 494] on button "Add" at bounding box center [1026, 503] width 67 height 27
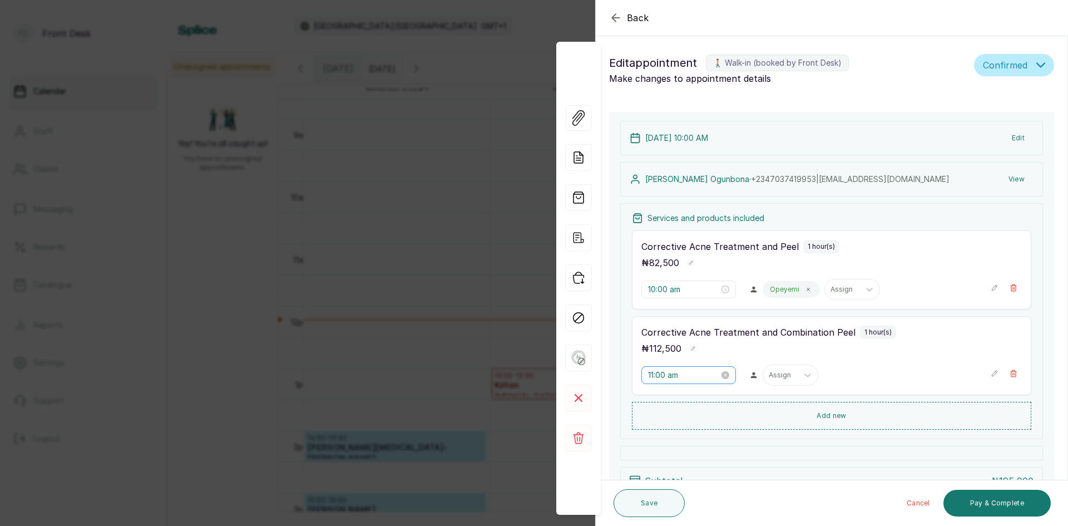
click at [677, 367] on div "11:00 am" at bounding box center [689, 375] width 95 height 18
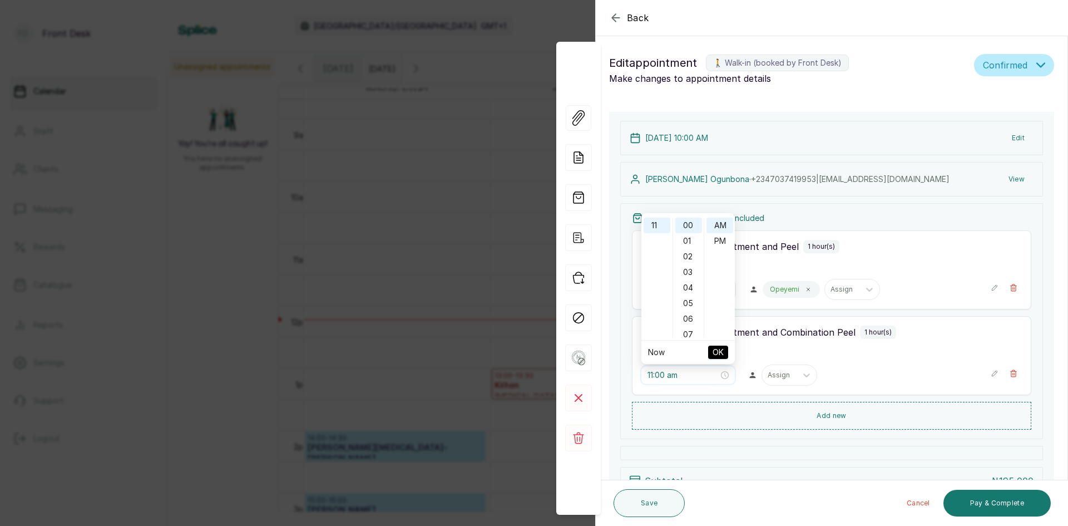
scroll to position [116, 0]
click at [653, 266] on div "10" at bounding box center [657, 266] width 27 height 16
type input "10:00 am"
click at [722, 361] on span "OK" at bounding box center [718, 352] width 11 height 21
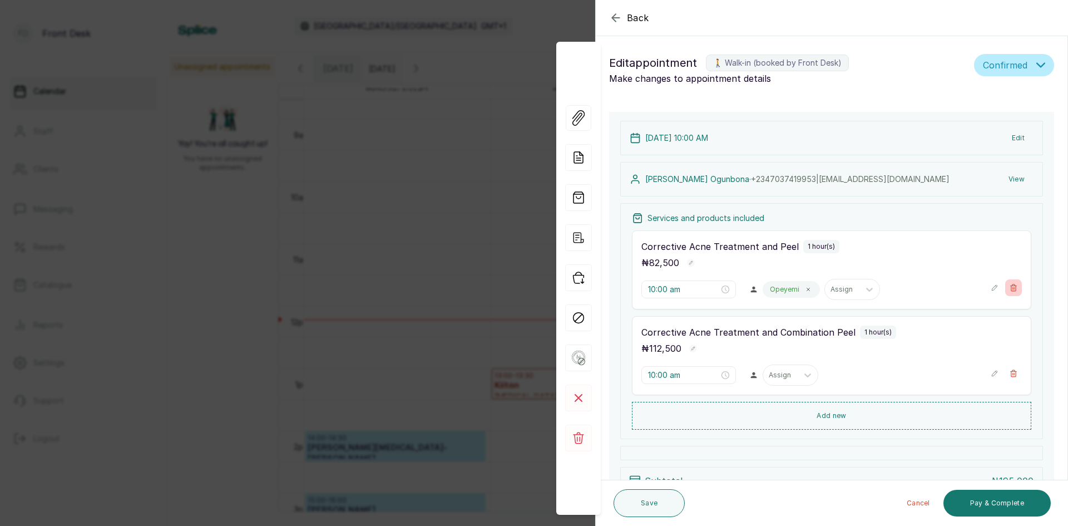
click at [1009, 292] on button "Show no-show/cancelled" at bounding box center [1014, 287] width 17 height 17
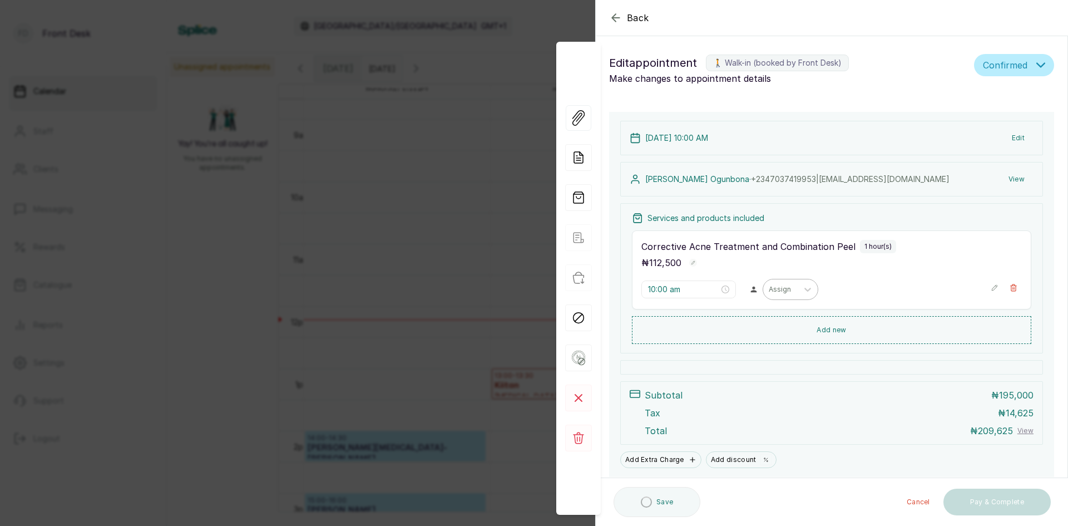
click at [769, 290] on input "text" at bounding box center [770, 289] width 2 height 8
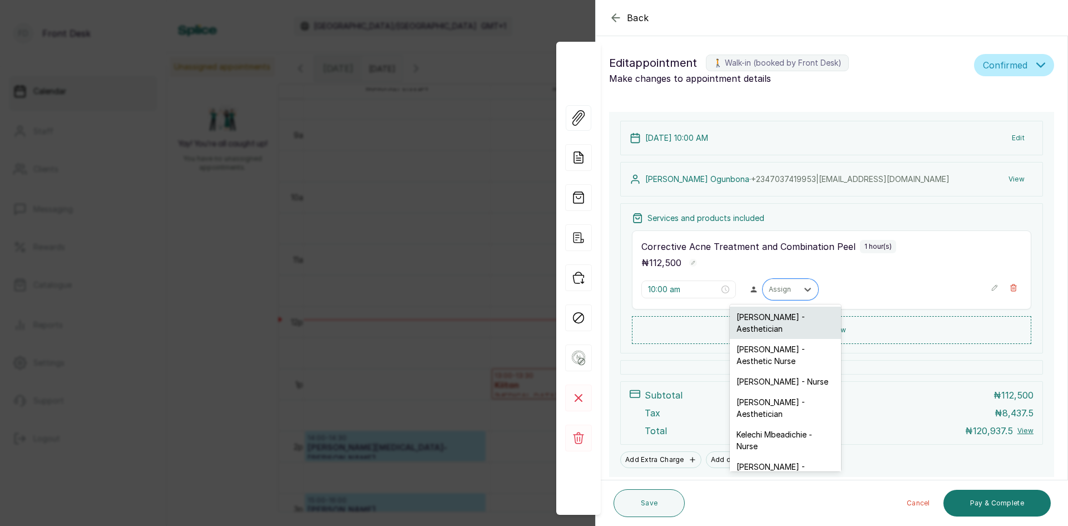
click at [745, 319] on div "[PERSON_NAME] - Aesthetician" at bounding box center [785, 323] width 111 height 32
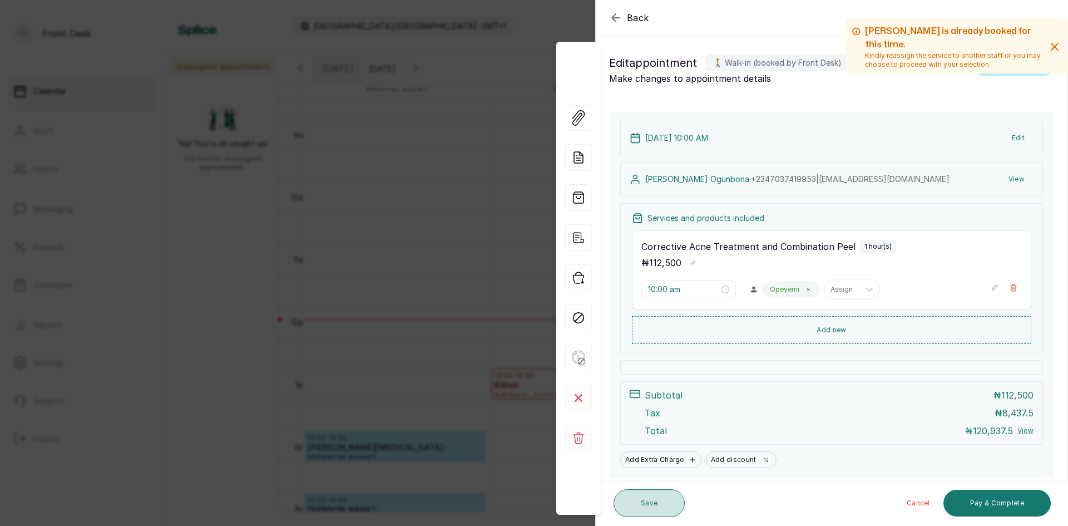
drag, startPoint x: 653, startPoint y: 506, endPoint x: 658, endPoint y: 509, distance: 6.2
click at [658, 509] on button "Save" at bounding box center [649, 503] width 71 height 28
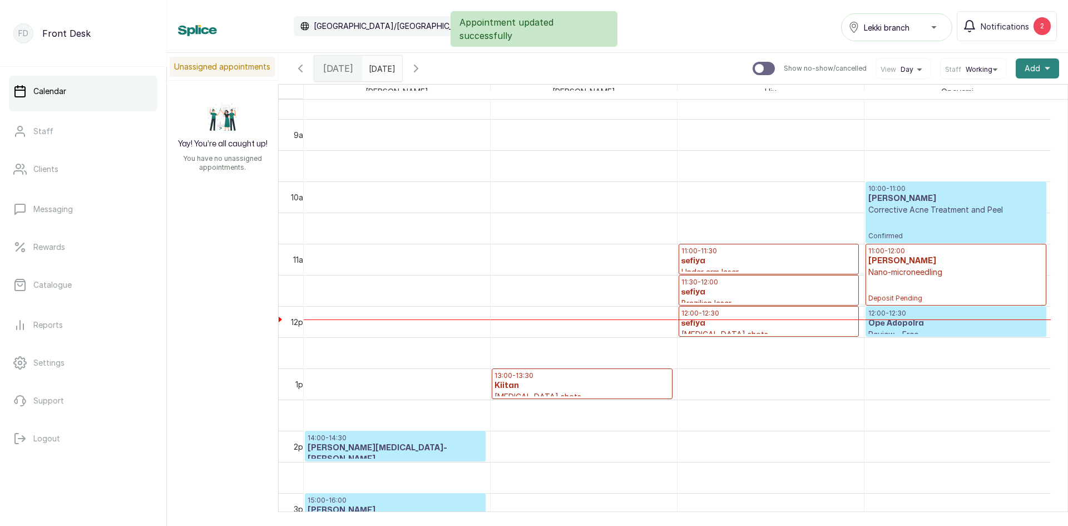
click at [1042, 65] on button "Add +" at bounding box center [1037, 68] width 43 height 20
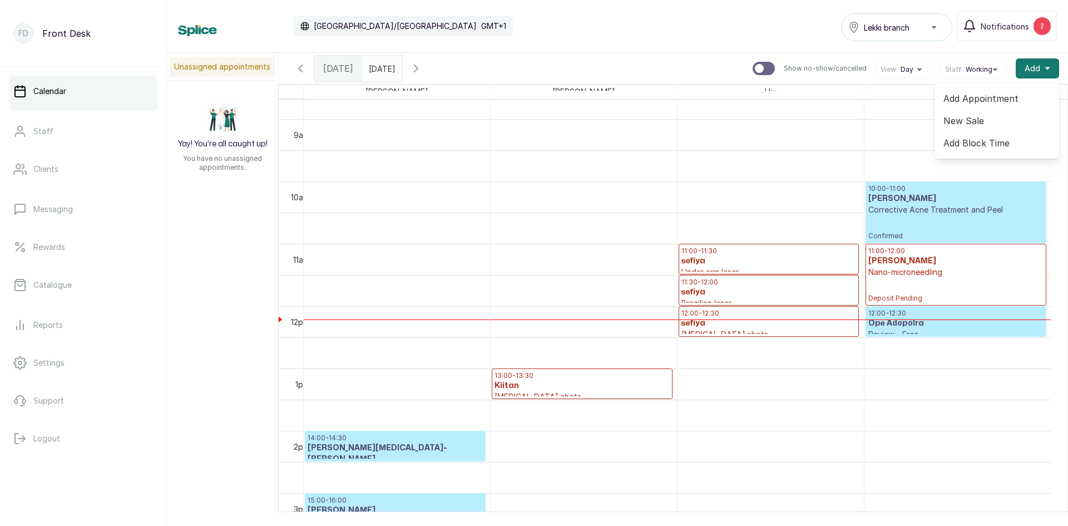
click at [994, 98] on span "Add Appointment" at bounding box center [997, 98] width 107 height 13
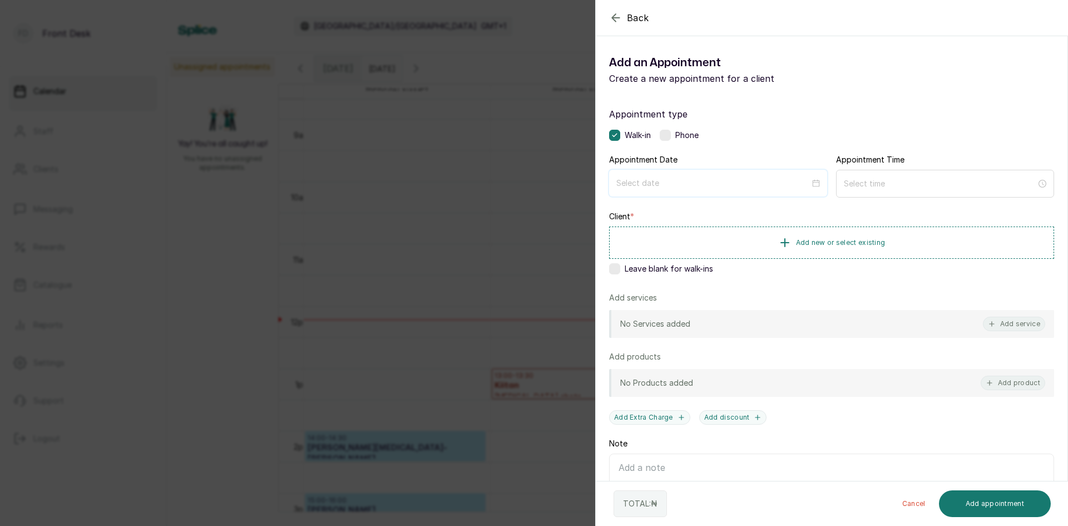
click at [793, 183] on input at bounding box center [714, 183] width 194 height 12
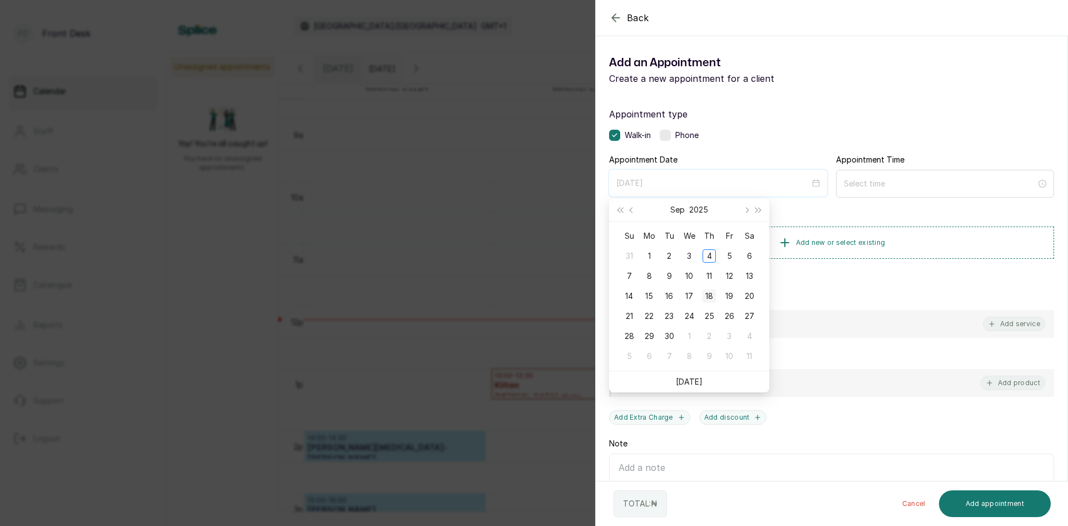
type input "[DATE]"
click at [712, 295] on div "18" at bounding box center [709, 295] width 13 height 13
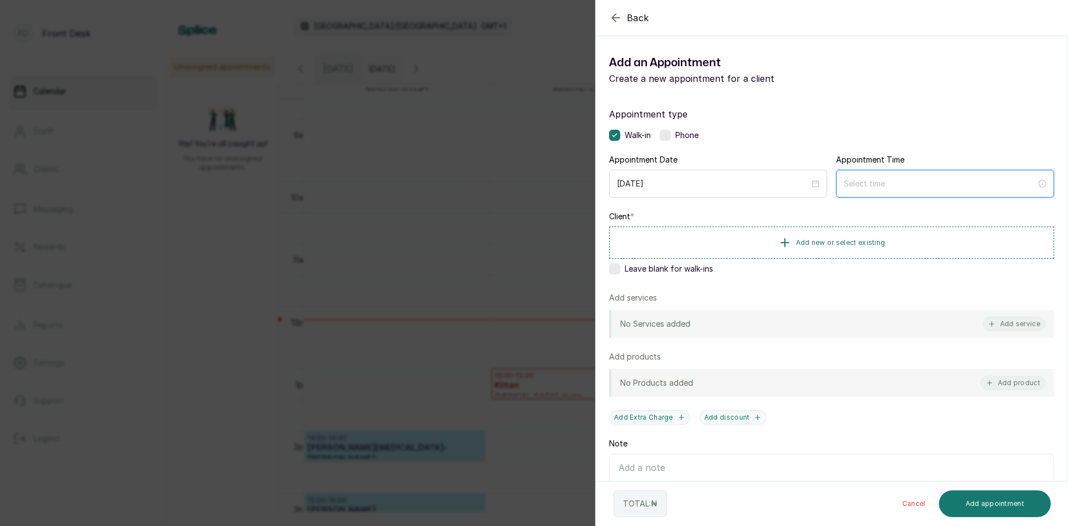
click at [846, 180] on input at bounding box center [940, 184] width 193 height 12
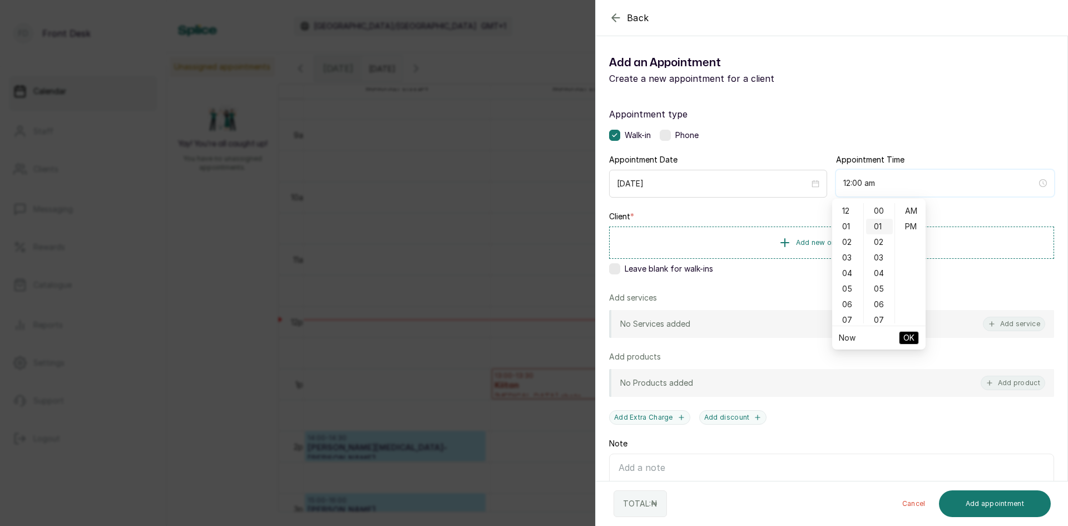
type input "1:00 am"
type input "12:01 am"
type input "1:00 am"
click at [848, 254] on div "10" at bounding box center [848, 256] width 27 height 16
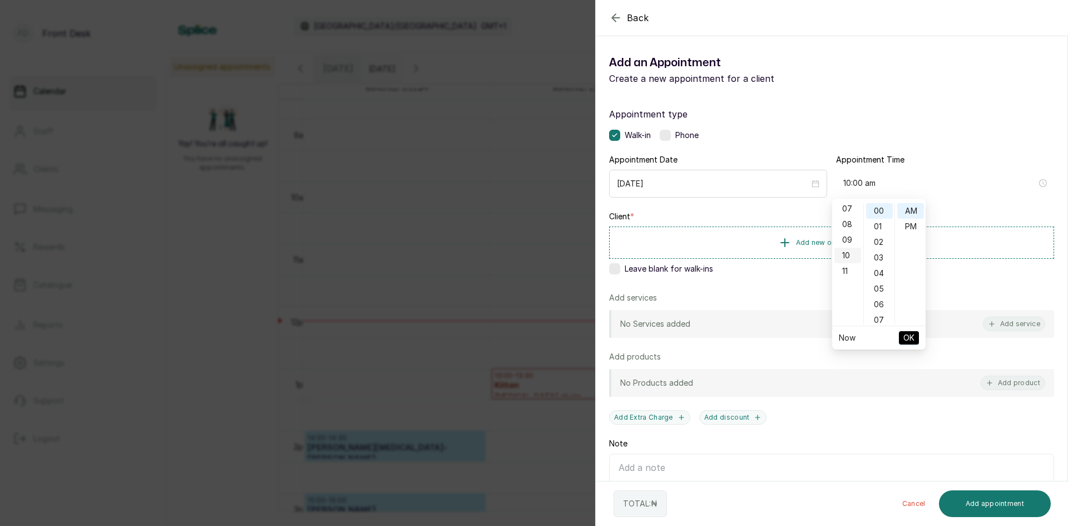
scroll to position [156, 0]
type input "10:00 am"
click at [918, 339] on button "OK" at bounding box center [909, 337] width 20 height 13
click at [815, 240] on span "Add new or select existing" at bounding box center [841, 242] width 90 height 9
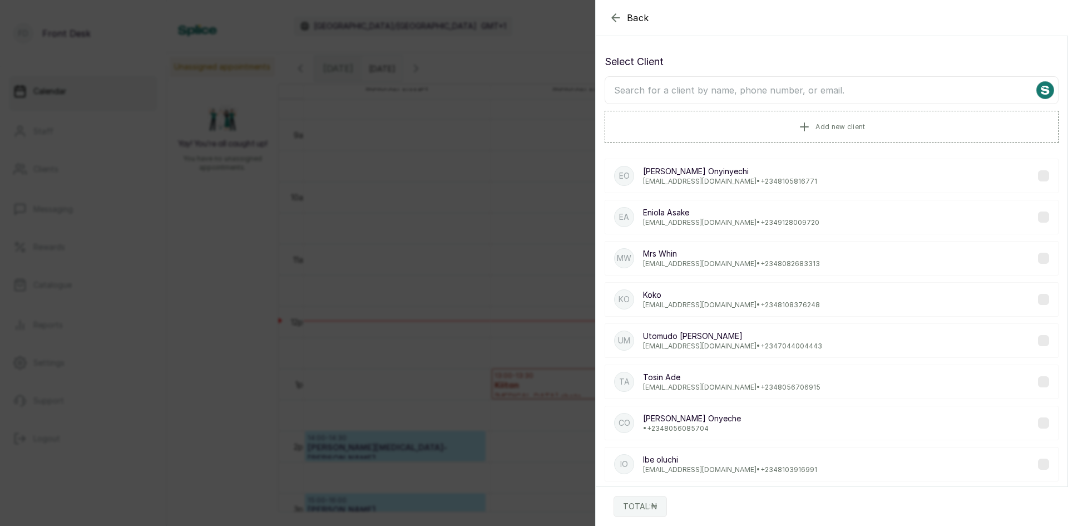
click at [757, 85] on input "text" at bounding box center [832, 90] width 454 height 28
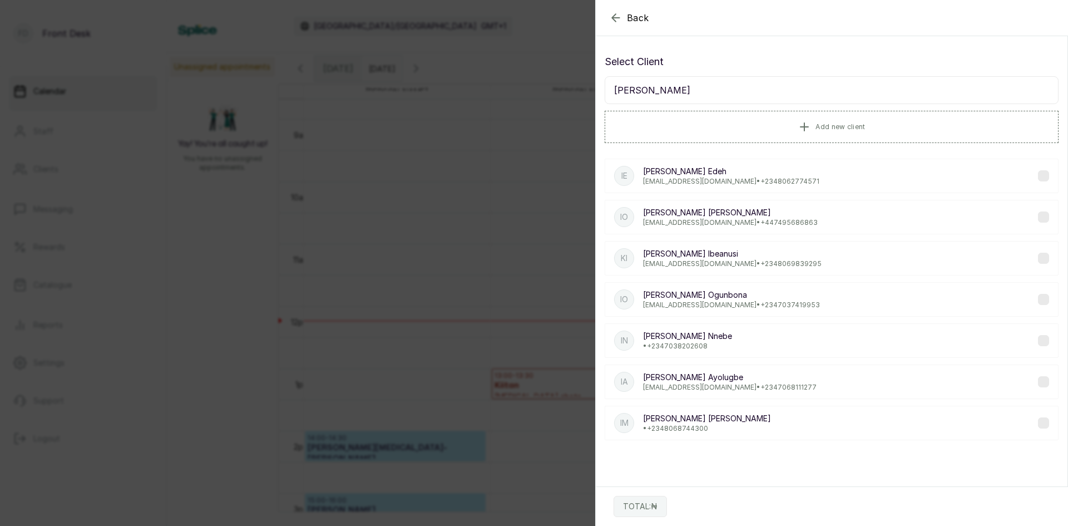
type input "[PERSON_NAME]"
click at [737, 304] on p "[EMAIL_ADDRESS][DOMAIN_NAME] • [PHONE_NUMBER]" at bounding box center [731, 304] width 177 height 9
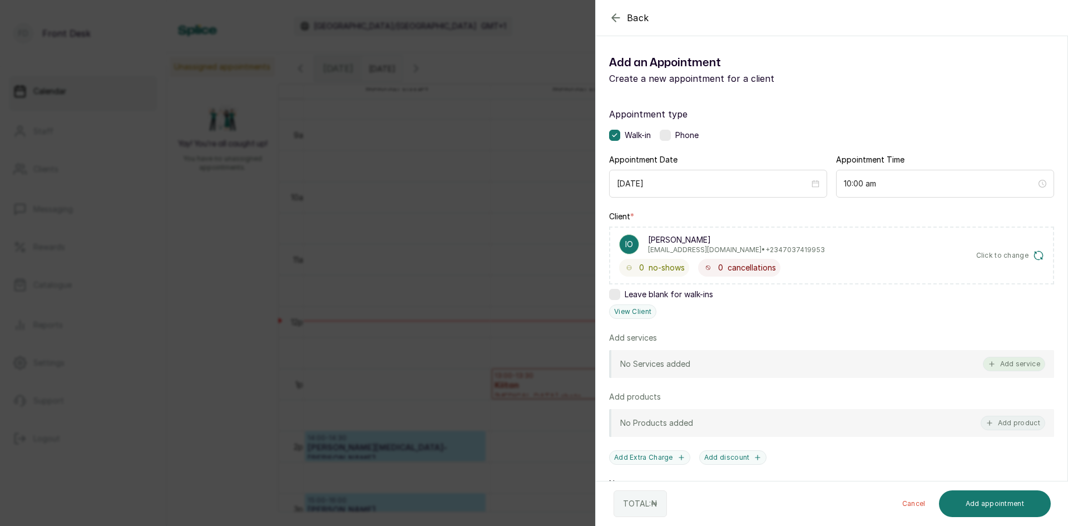
click at [988, 361] on icon "button" at bounding box center [992, 364] width 8 height 8
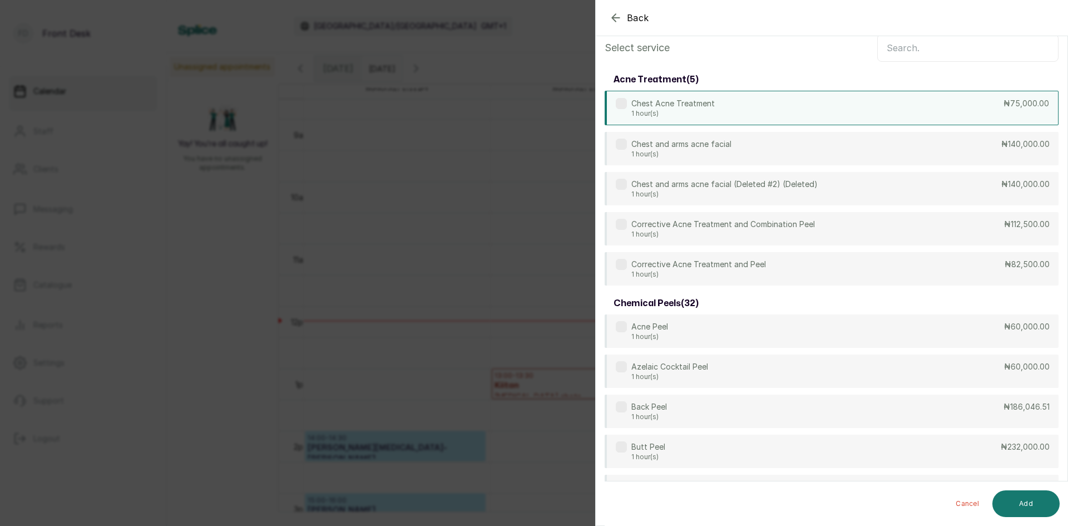
scroll to position [0, 0]
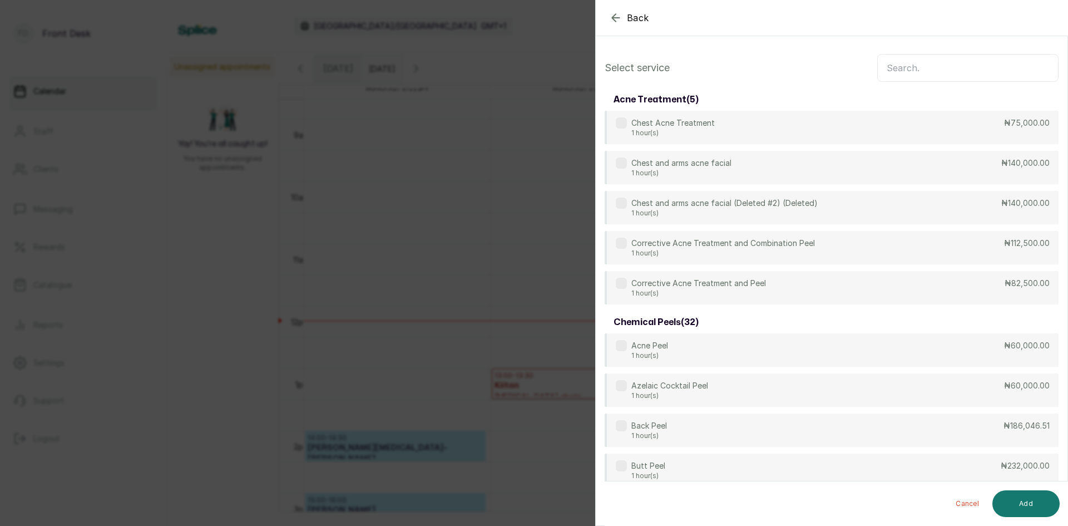
click at [988, 66] on input "text" at bounding box center [968, 68] width 181 height 28
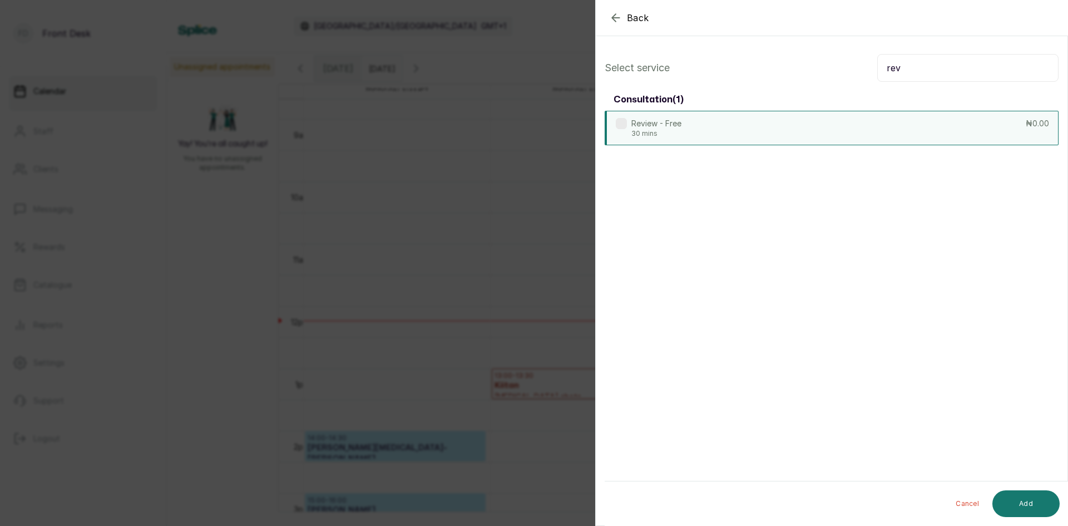
type input "rev"
click at [741, 141] on div "Review - Free 30 mins ₦0.00" at bounding box center [832, 128] width 454 height 35
click at [999, 501] on button "Add" at bounding box center [1026, 503] width 67 height 27
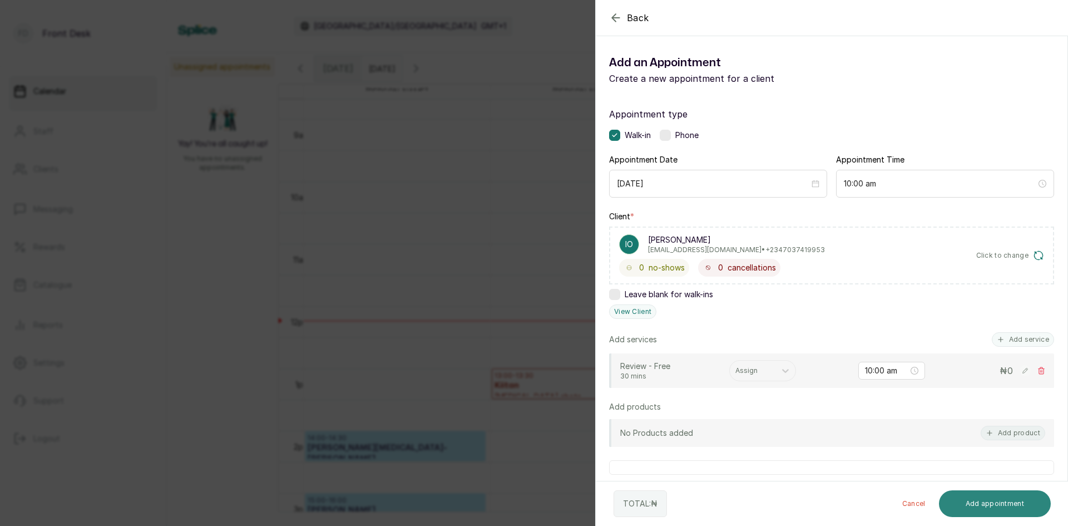
click at [958, 500] on button "Add appointment" at bounding box center [995, 503] width 112 height 27
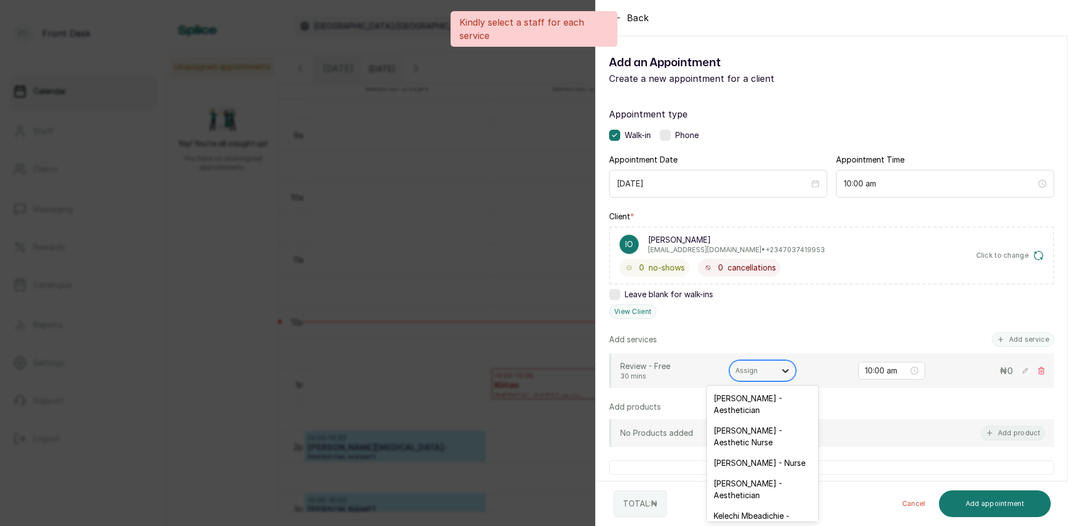
click at [789, 370] on icon at bounding box center [785, 370] width 11 height 11
click at [780, 416] on div "[PERSON_NAME] - Aesthetician" at bounding box center [762, 404] width 111 height 32
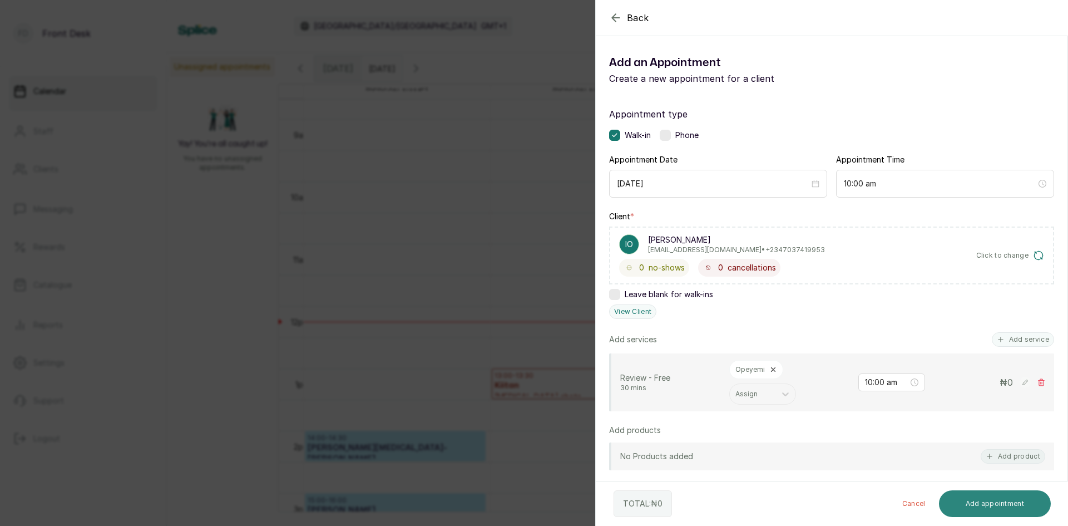
click at [949, 498] on button "Add appointment" at bounding box center [995, 503] width 112 height 27
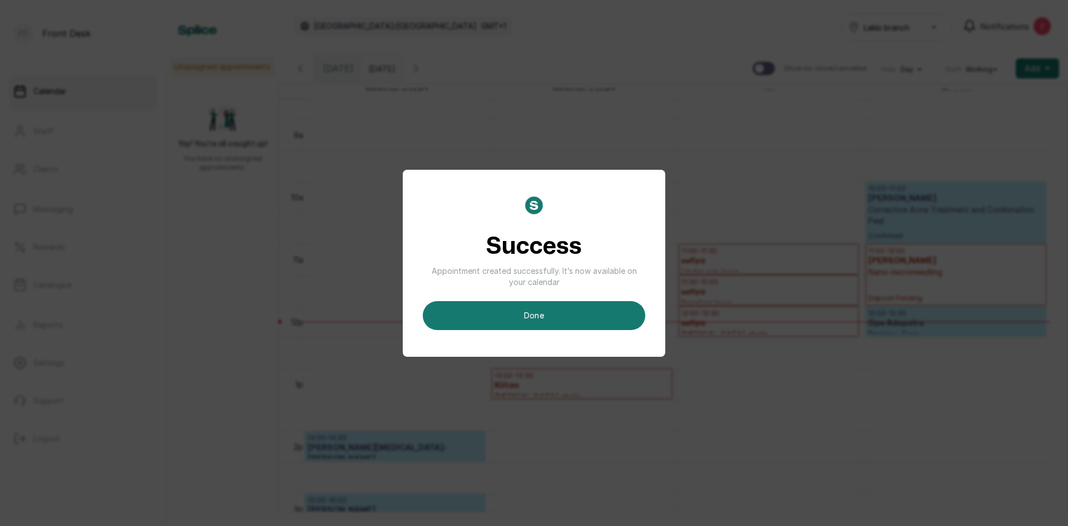
click at [619, 314] on button "done" at bounding box center [534, 315] width 223 height 29
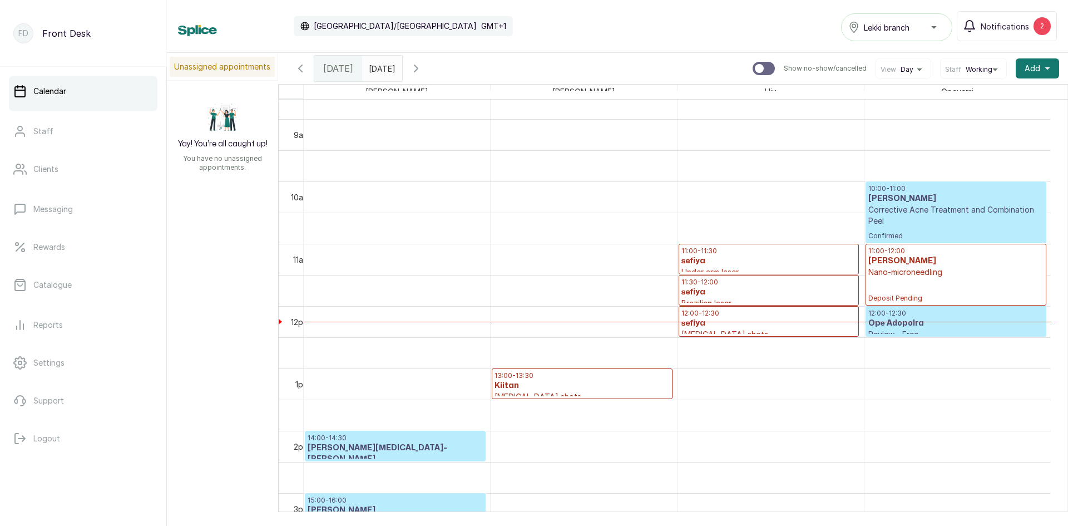
click at [885, 204] on p "Corrective Acne Treatment and Combination Peel" at bounding box center [956, 215] width 175 height 22
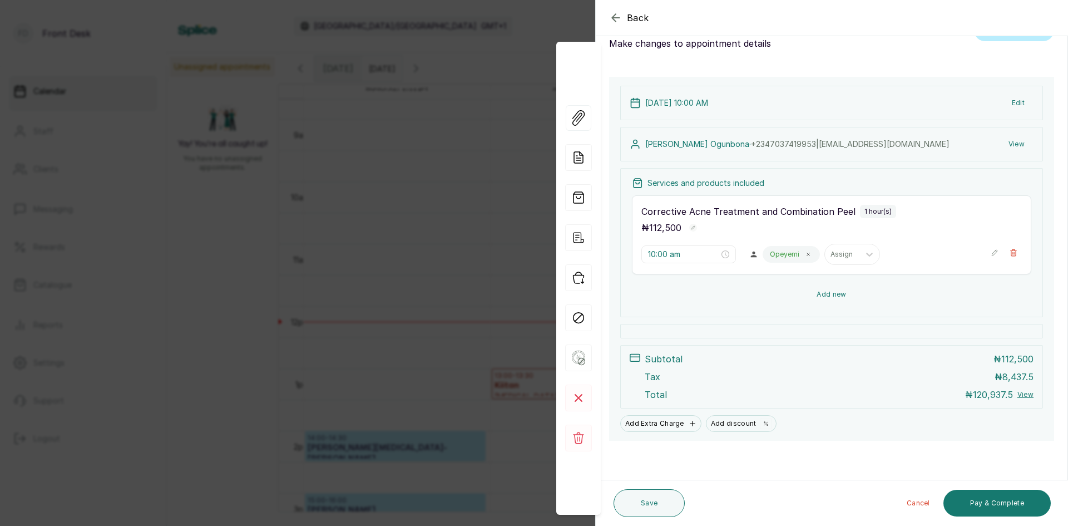
scroll to position [375, 0]
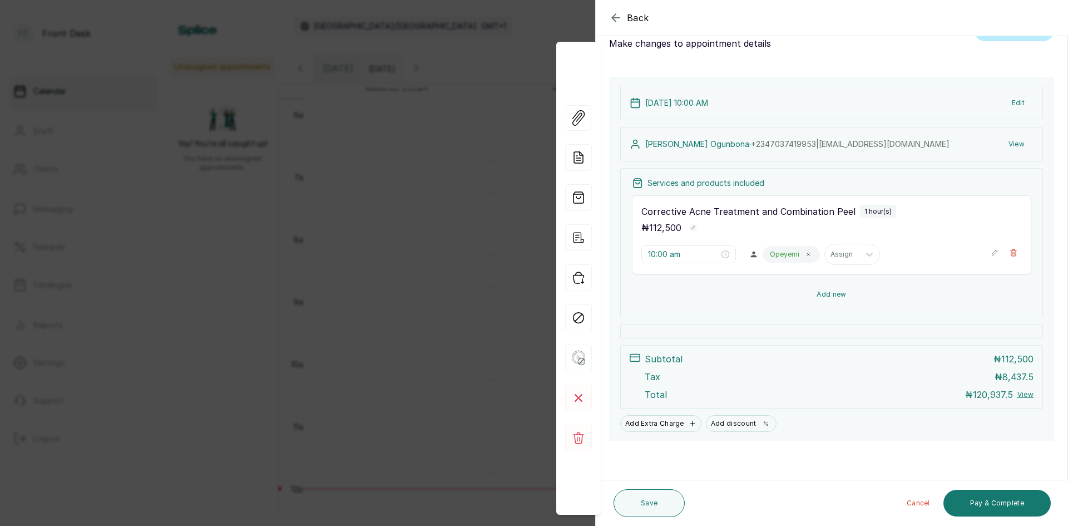
click at [828, 298] on button "Add new" at bounding box center [832, 294] width 400 height 27
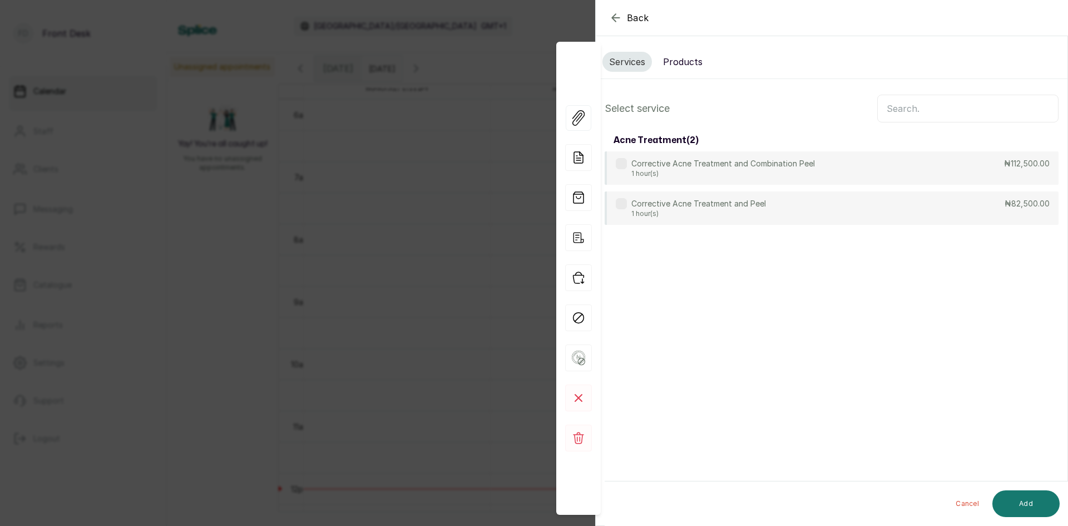
scroll to position [0, 0]
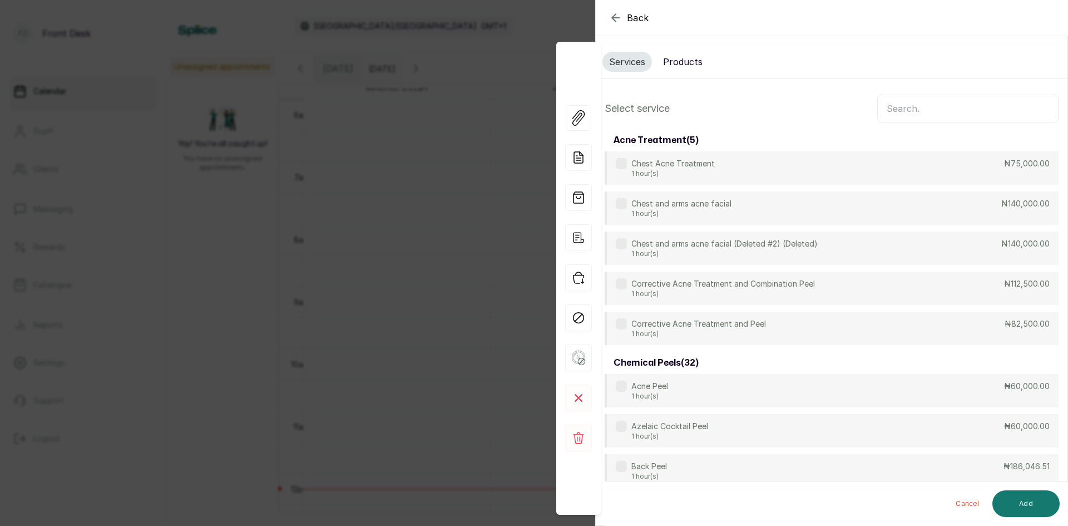
click at [677, 62] on button "Products" at bounding box center [683, 62] width 53 height 20
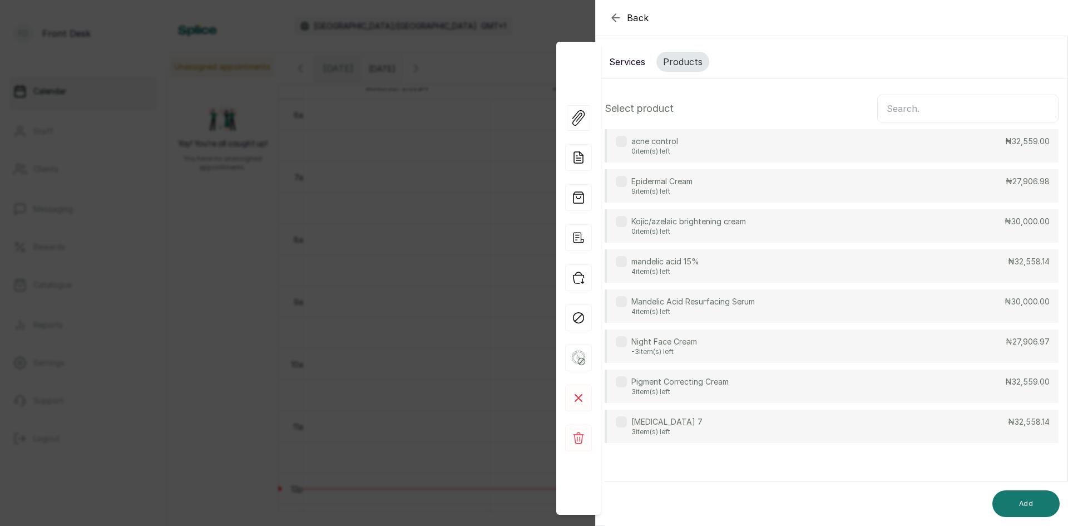
click at [915, 109] on input "text" at bounding box center [968, 109] width 181 height 28
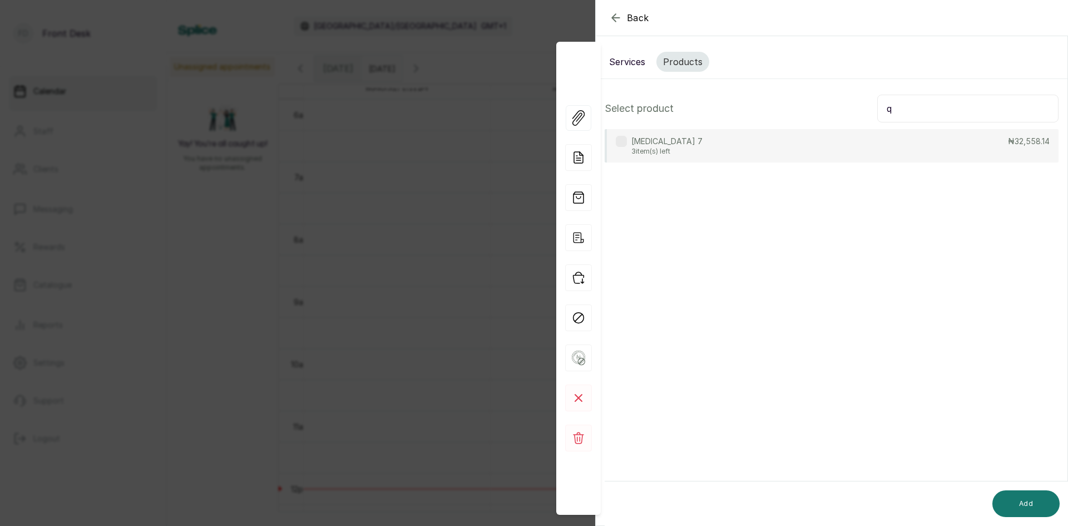
type input "q"
click at [711, 137] on div "[MEDICAL_DATA] 7 3 item(s) left ₦32,558.14" at bounding box center [832, 145] width 454 height 33
click at [1013, 497] on button "Add" at bounding box center [1026, 503] width 67 height 27
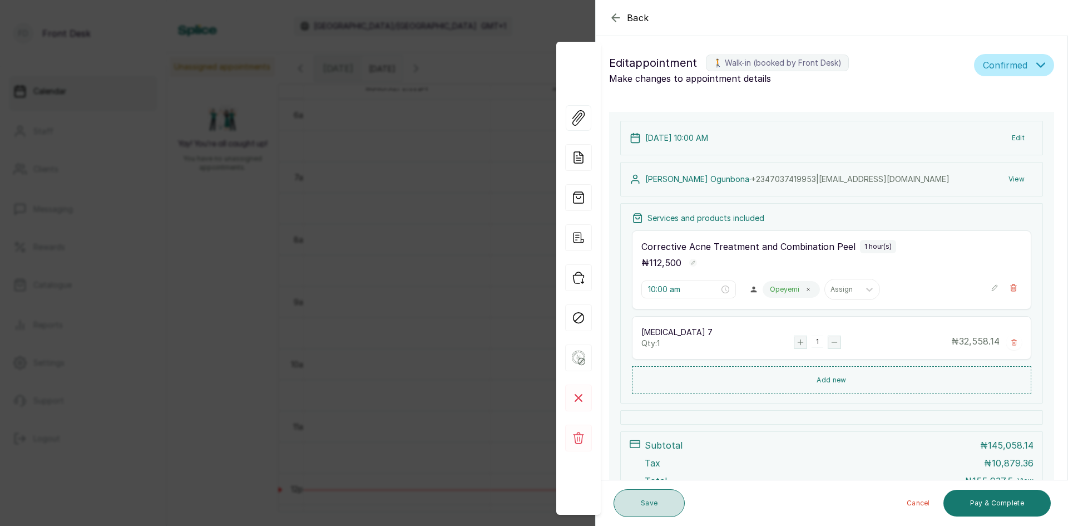
click at [632, 499] on button "Save" at bounding box center [649, 503] width 71 height 28
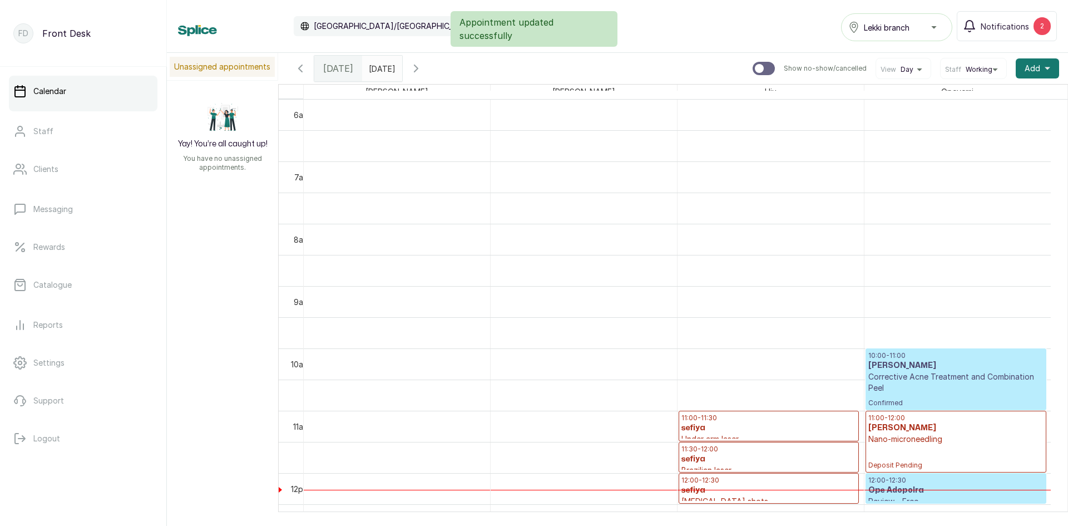
click at [904, 370] on h3 "[PERSON_NAME]" at bounding box center [956, 365] width 175 height 11
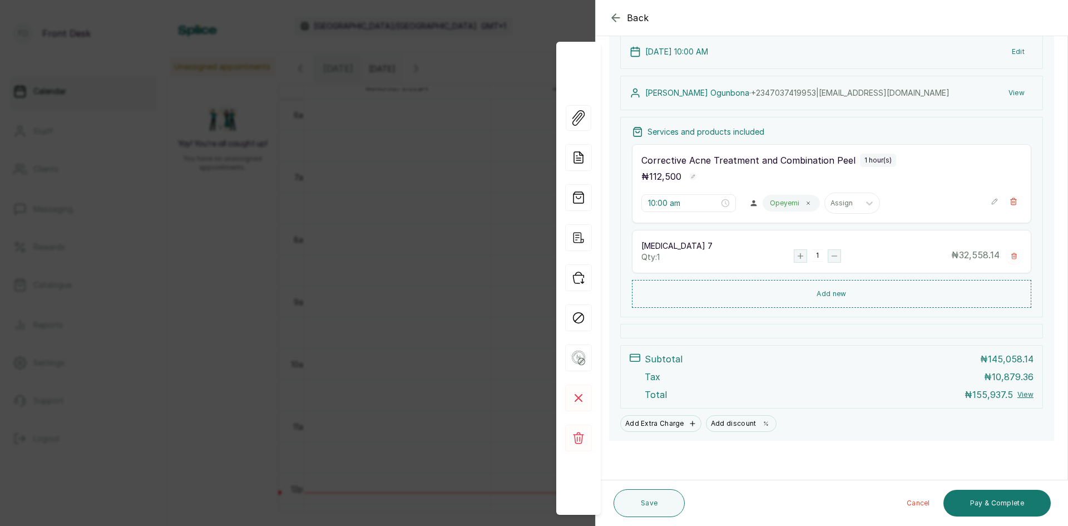
scroll to position [86, 0]
click at [154, 190] on div "Back Appointment Details Edit appointment 🚶 Walk-in (booked by Front Desk) Make…" at bounding box center [534, 263] width 1068 height 526
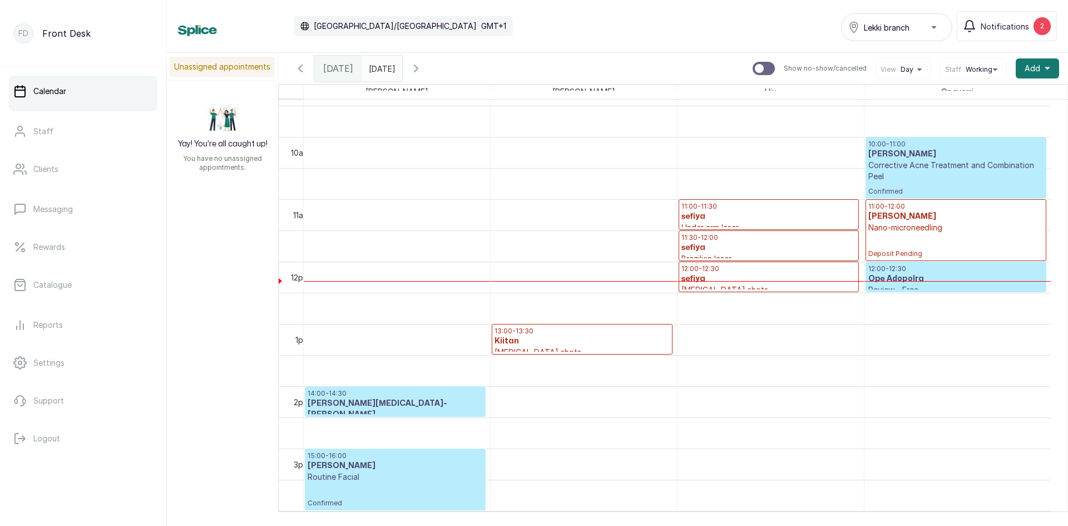
scroll to position [597, 0]
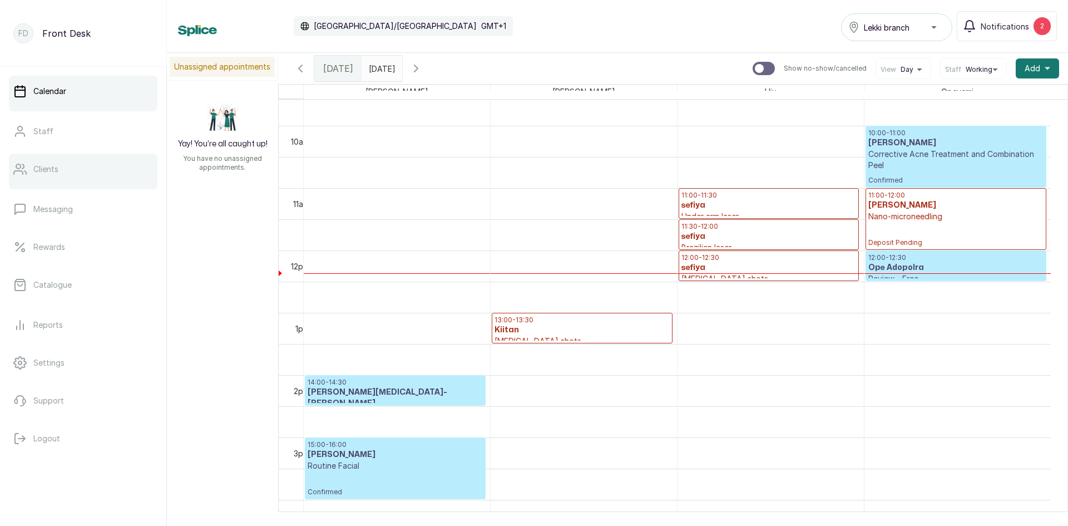
click at [35, 177] on link "Clients" at bounding box center [83, 169] width 149 height 31
